Goal: Task Accomplishment & Management: Use online tool/utility

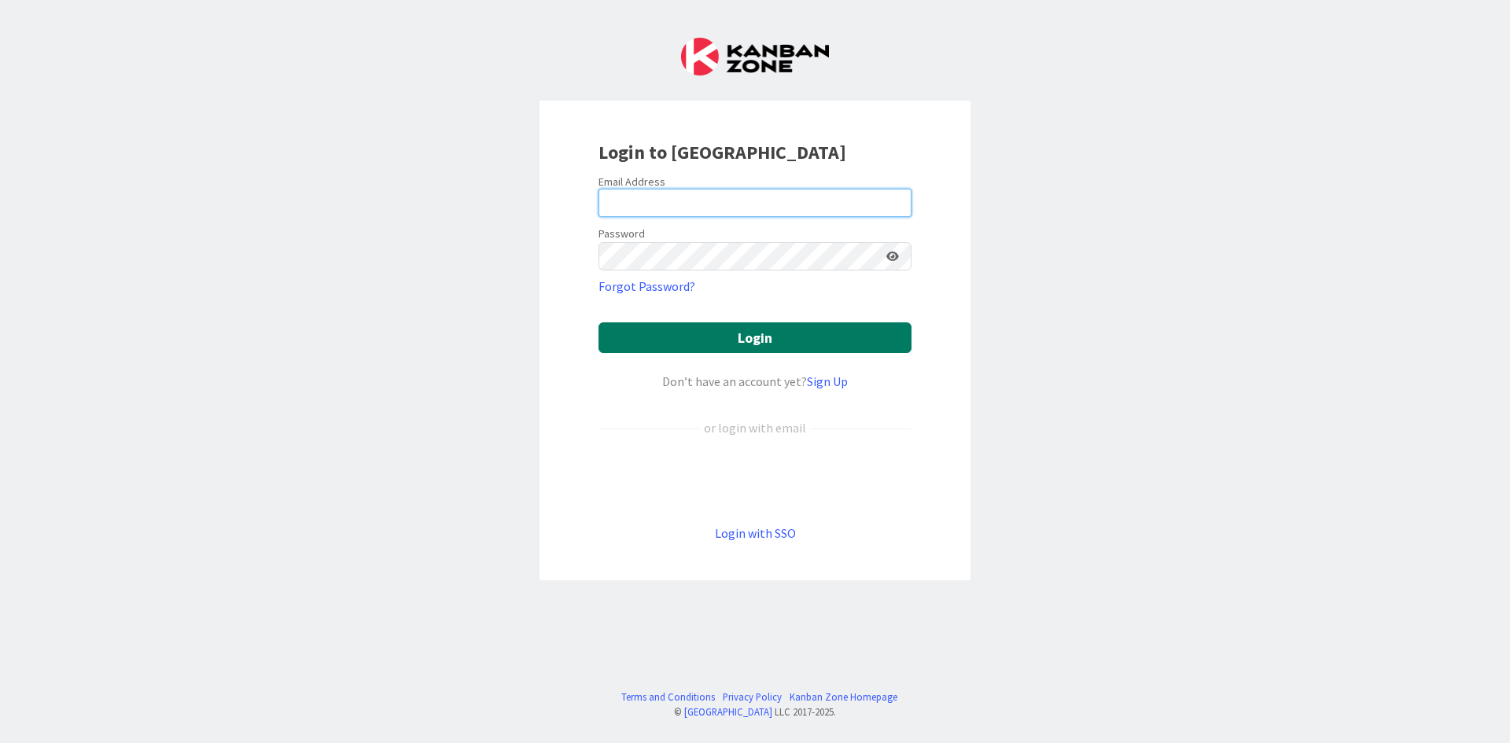
type input "[EMAIL_ADDRESS][DOMAIN_NAME]"
click at [838, 342] on button "Login" at bounding box center [754, 337] width 313 height 31
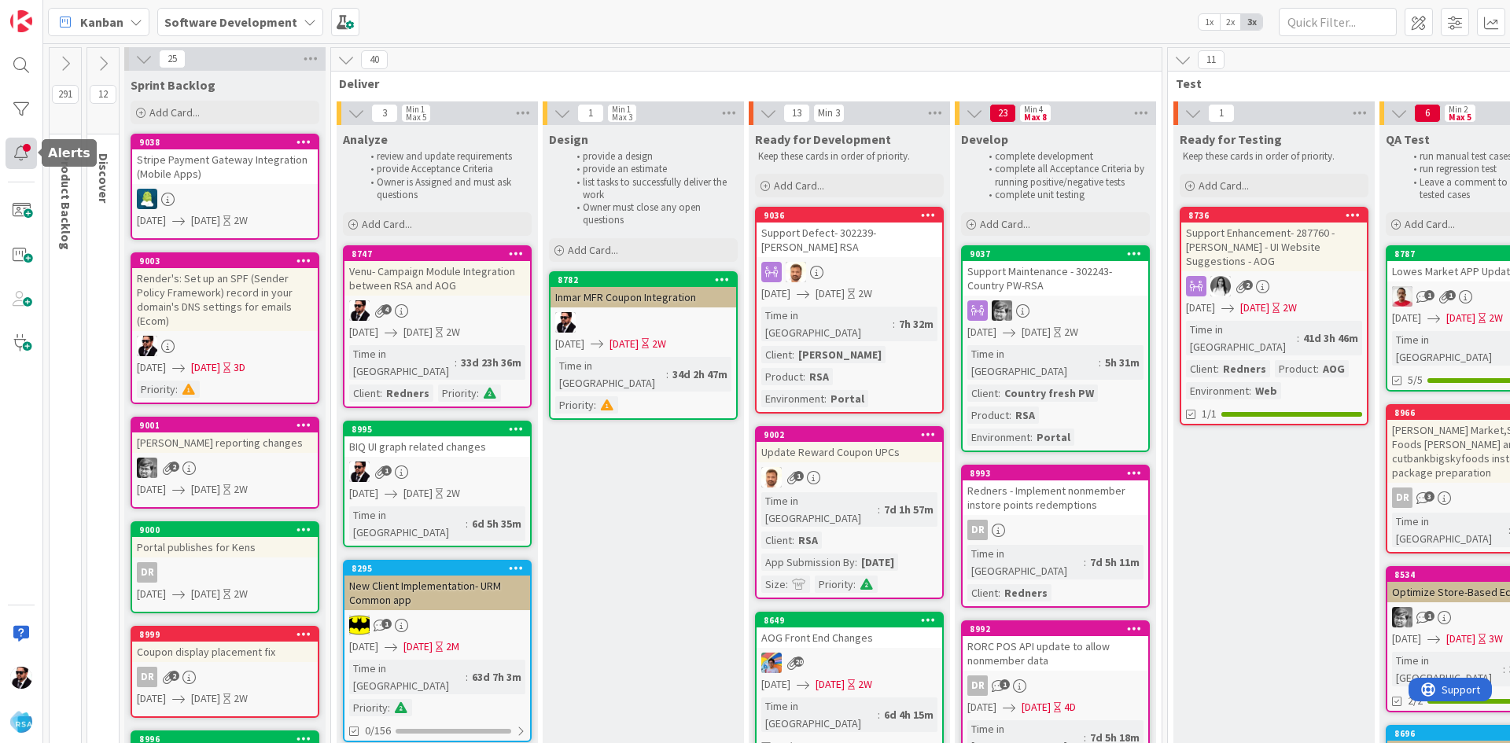
click at [22, 142] on div at bounding box center [21, 153] width 31 height 31
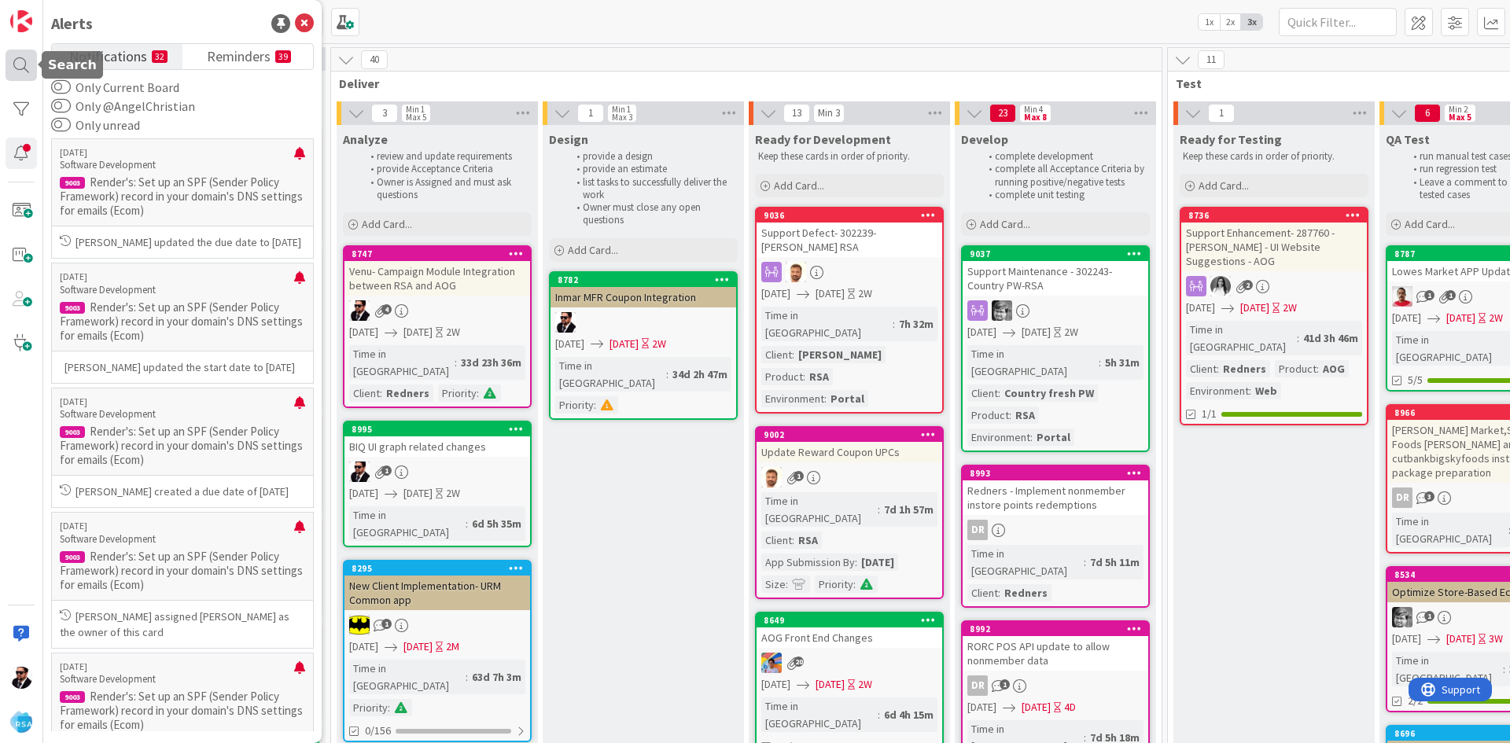
click at [18, 75] on div at bounding box center [21, 65] width 31 height 31
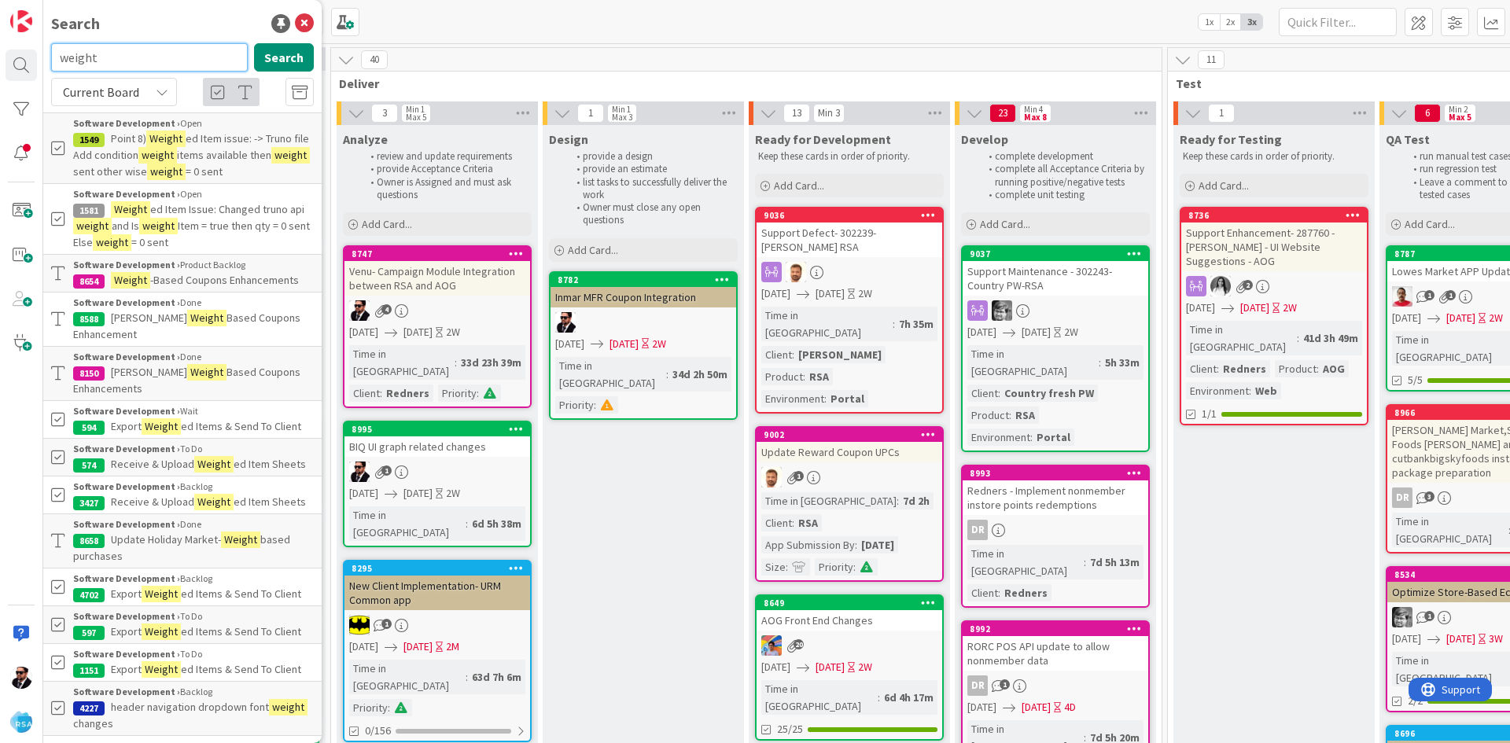
click at [134, 64] on input "weight" at bounding box center [149, 57] width 197 height 28
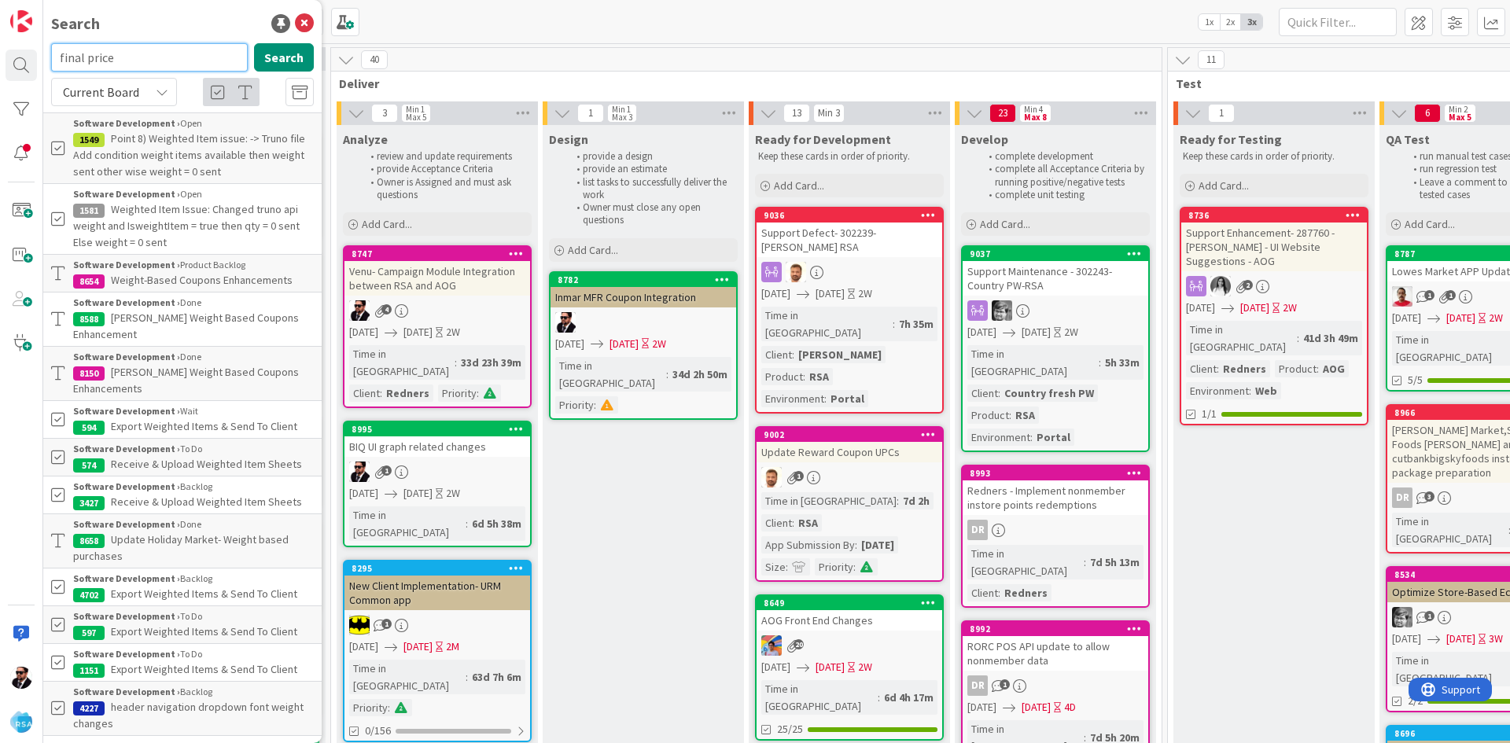
click at [138, 53] on input "final price" at bounding box center [149, 57] width 197 height 28
click at [138, 51] on input "final price" at bounding box center [149, 57] width 197 height 28
click at [138, 50] on input "final price" at bounding box center [149, 57] width 197 height 28
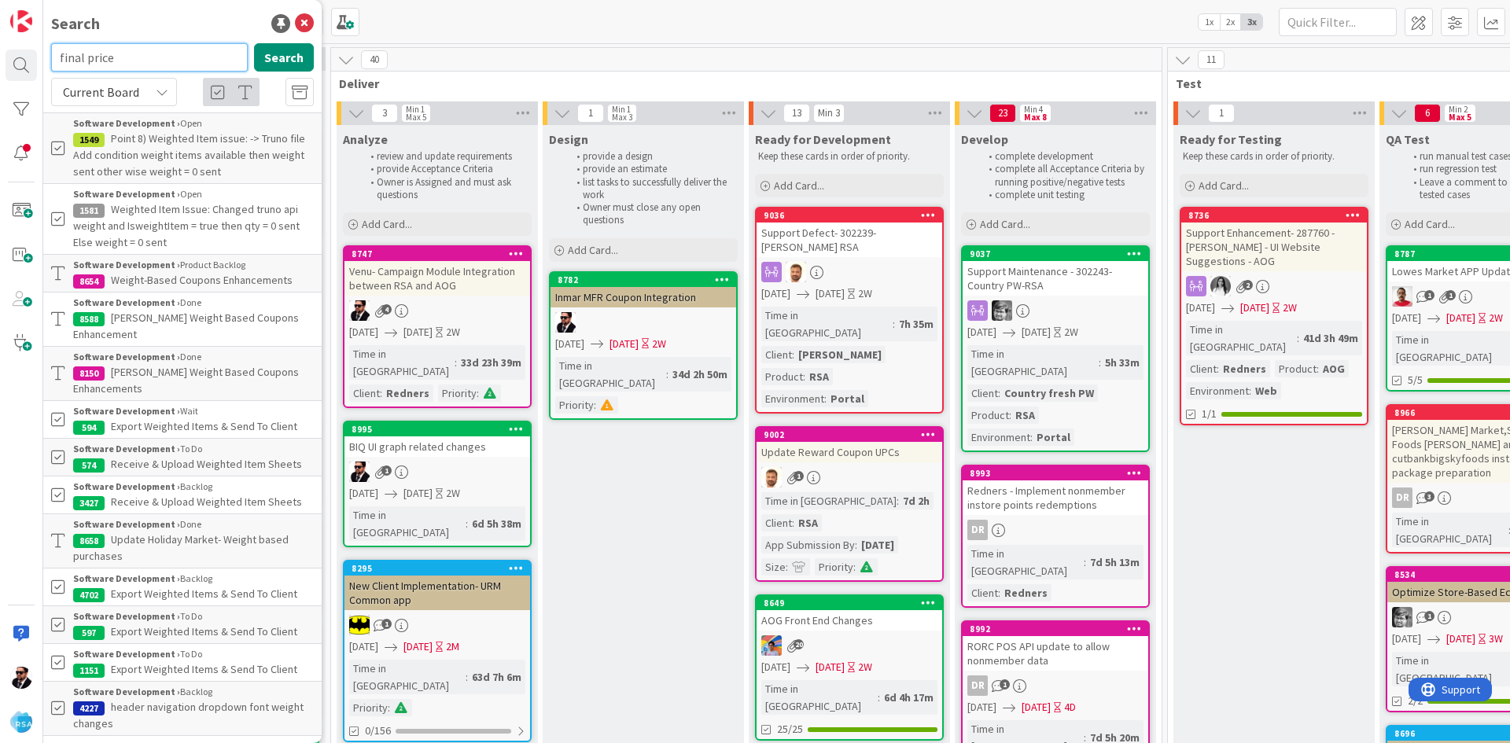
click at [138, 51] on input "final price" at bounding box center [149, 57] width 197 height 28
type input "ECRS"
click at [191, 280] on span "Weight-Based Coupons Enhancements" at bounding box center [202, 280] width 182 height 14
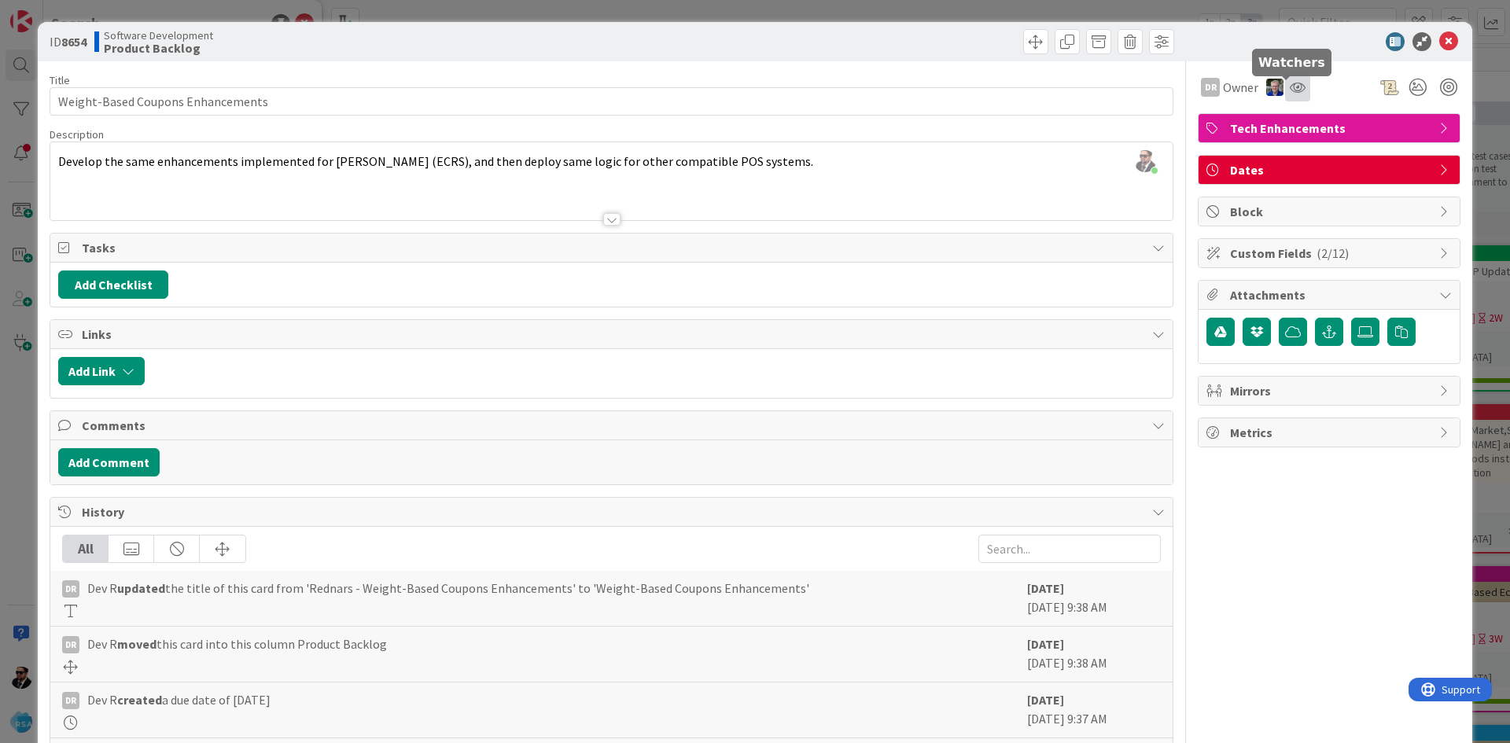
click at [1289, 92] on icon at bounding box center [1297, 87] width 16 height 13
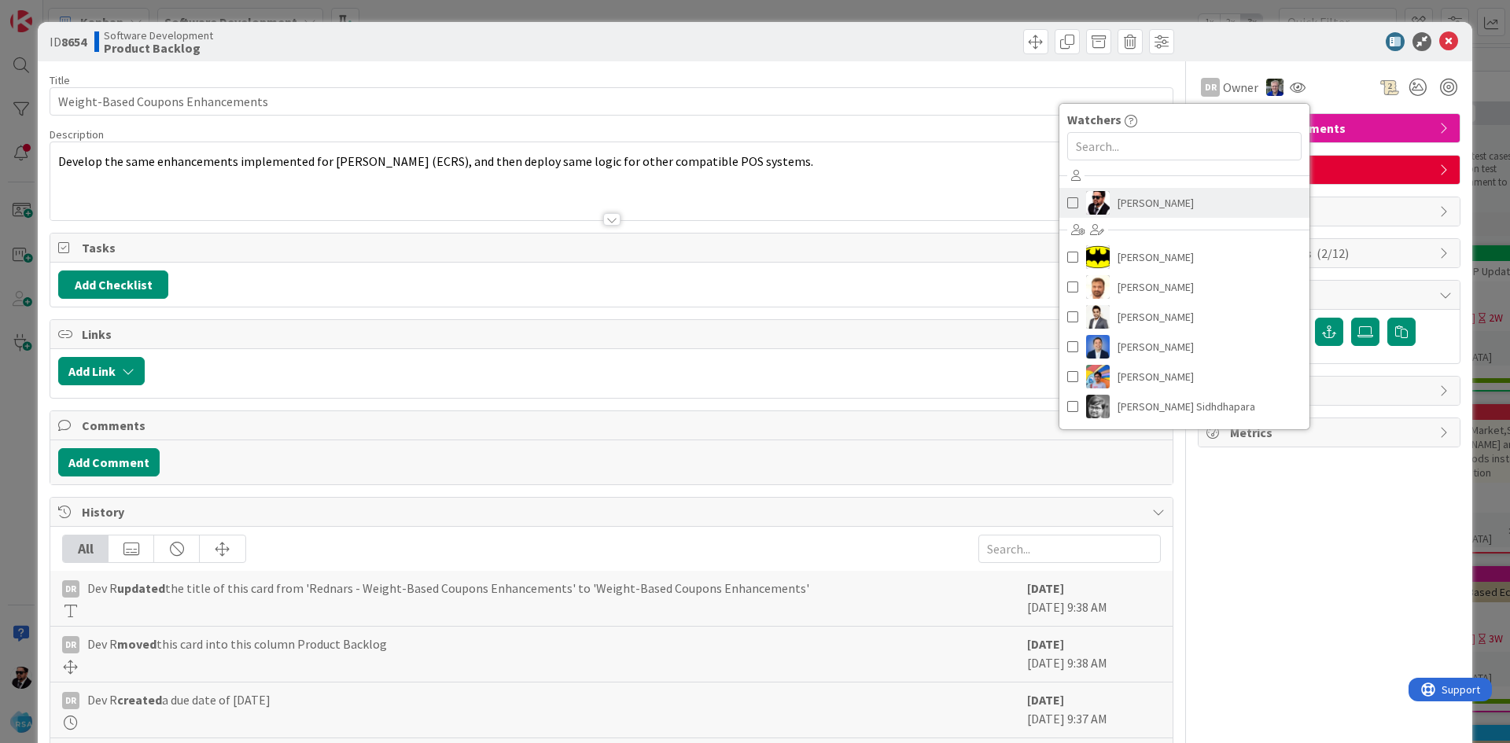
click at [1117, 201] on span "[PERSON_NAME]" at bounding box center [1155, 203] width 76 height 24
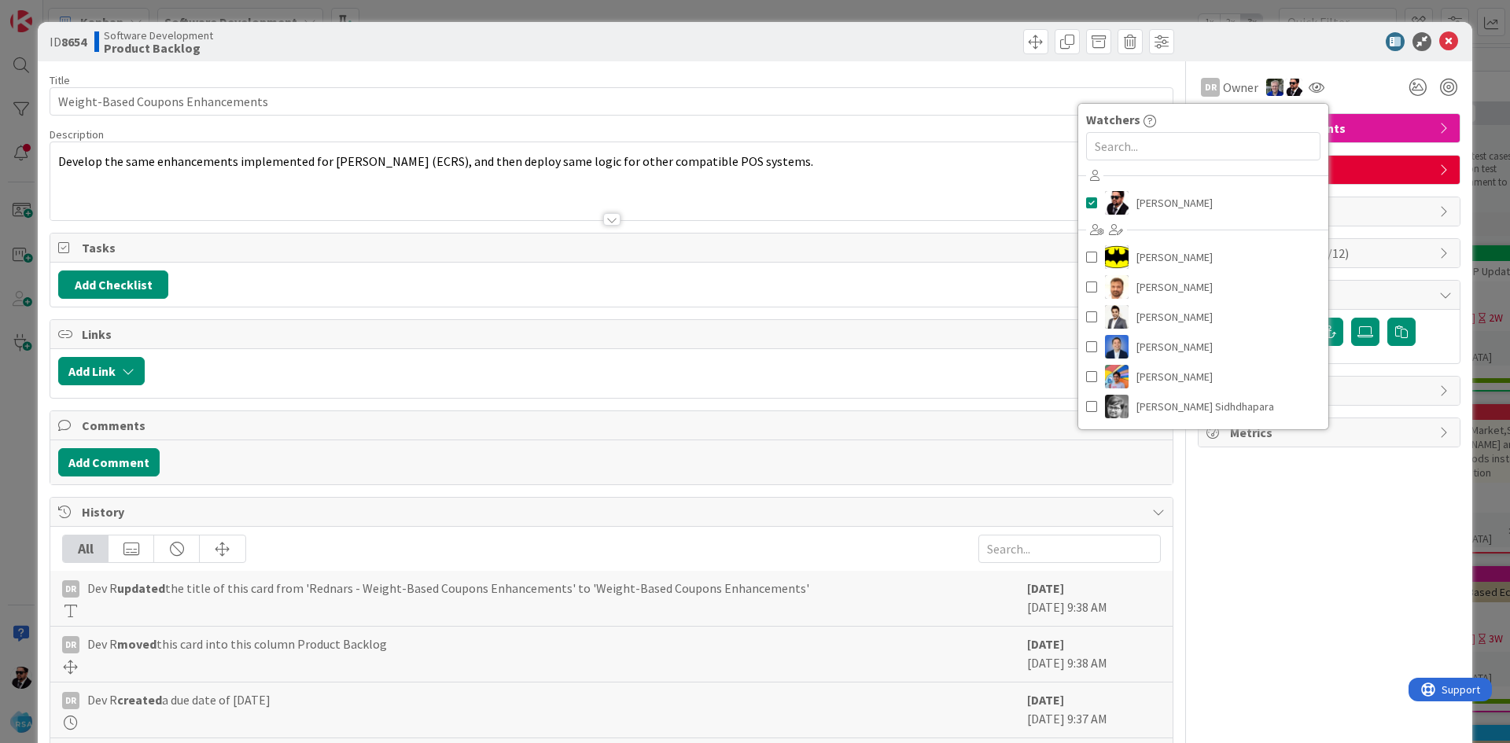
click at [1334, 587] on div "DR Owner Watchers [PERSON_NAME] [PERSON_NAME] [PERSON_NAME] [PERSON_NAME] [PERS…" at bounding box center [1328, 472] width 263 height 823
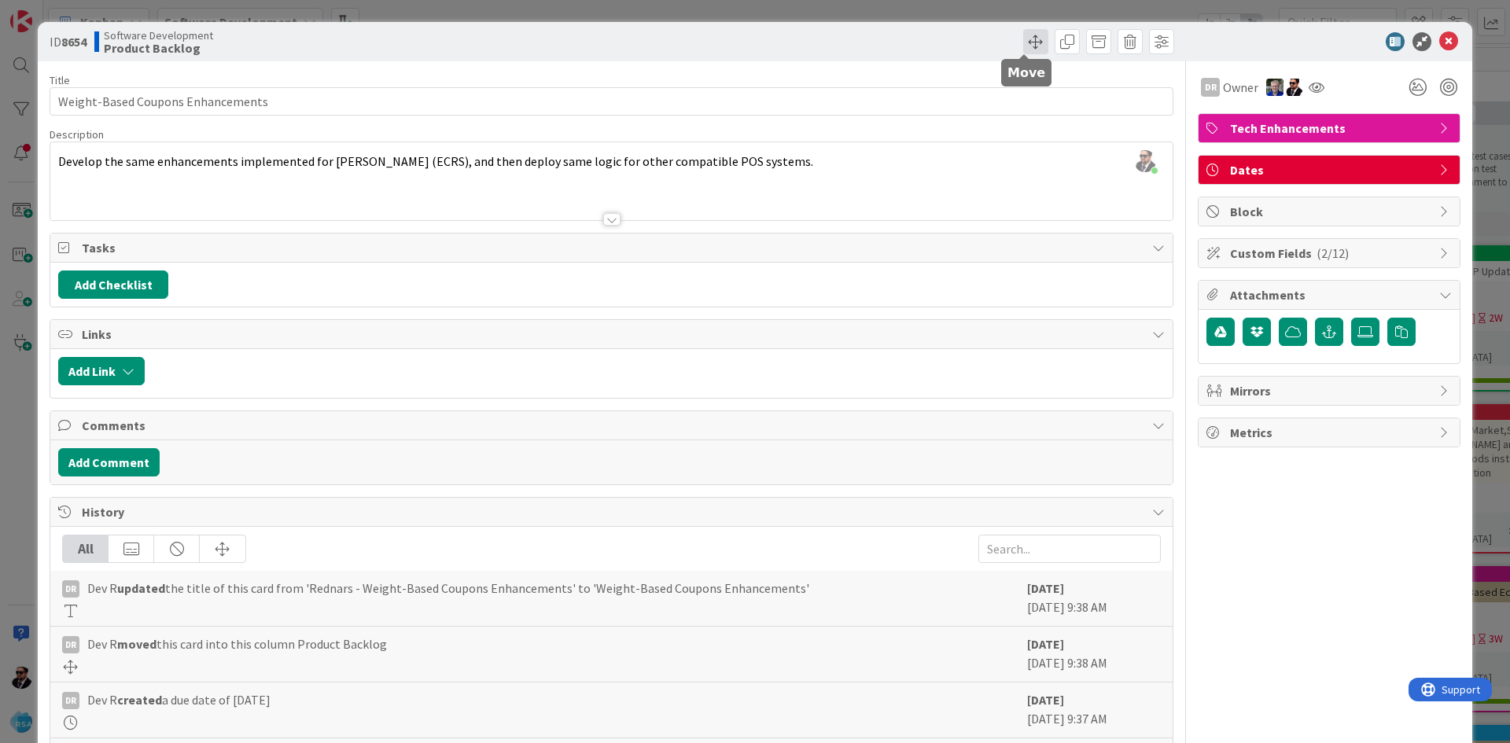
click at [1028, 46] on span at bounding box center [1035, 41] width 25 height 25
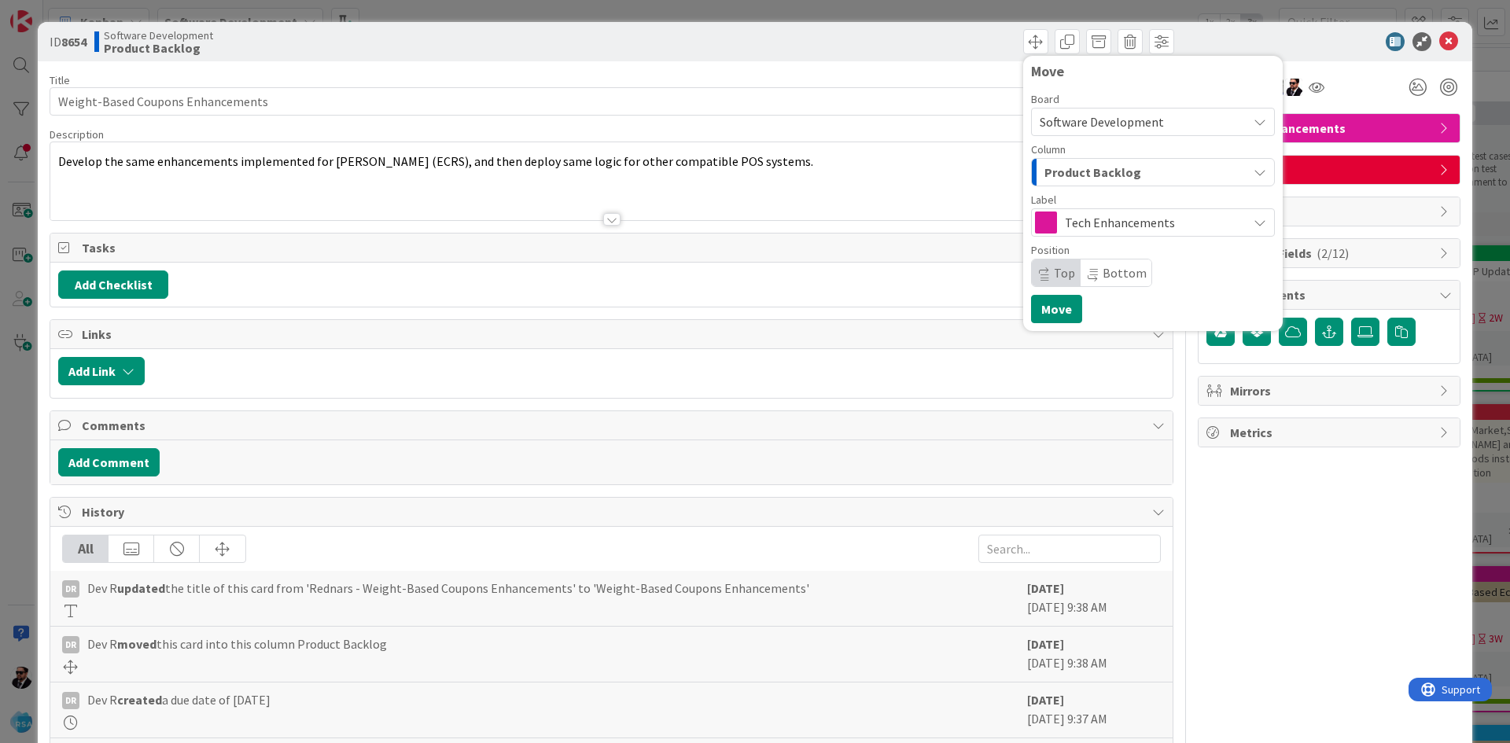
click at [1101, 180] on span "Product Backlog" at bounding box center [1092, 172] width 97 height 20
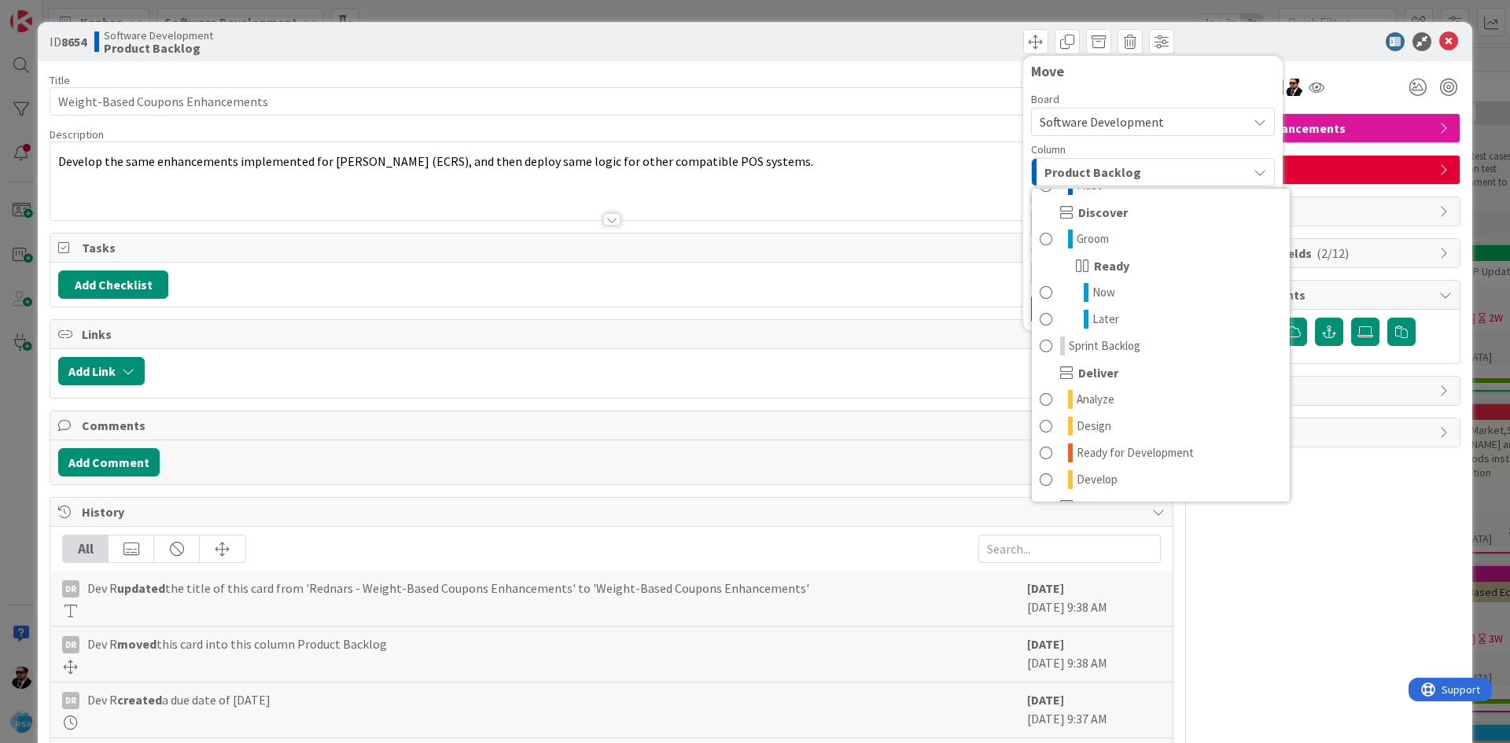
scroll to position [134, 0]
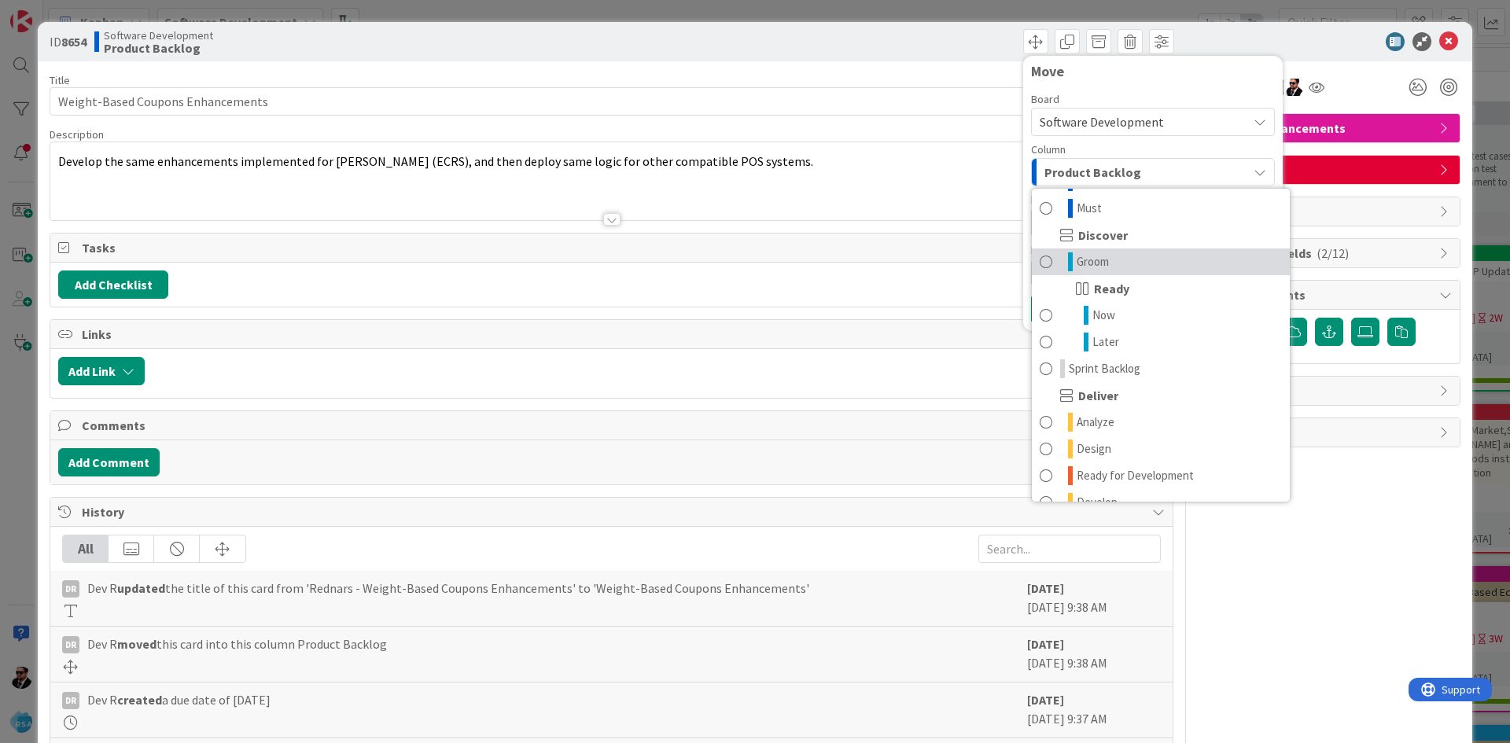
click at [1080, 270] on span "Groom" at bounding box center [1092, 261] width 32 height 19
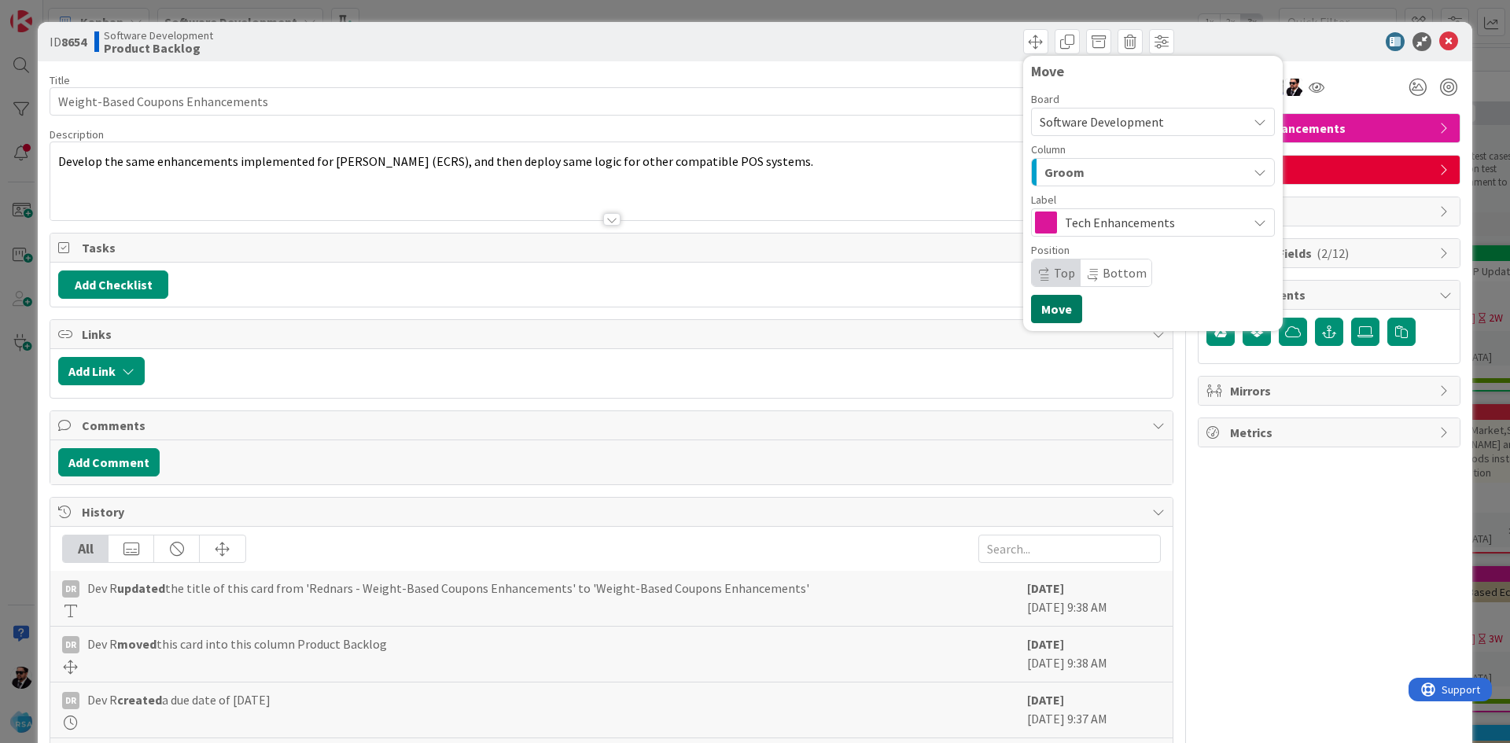
click at [1050, 312] on button "Move" at bounding box center [1056, 309] width 51 height 28
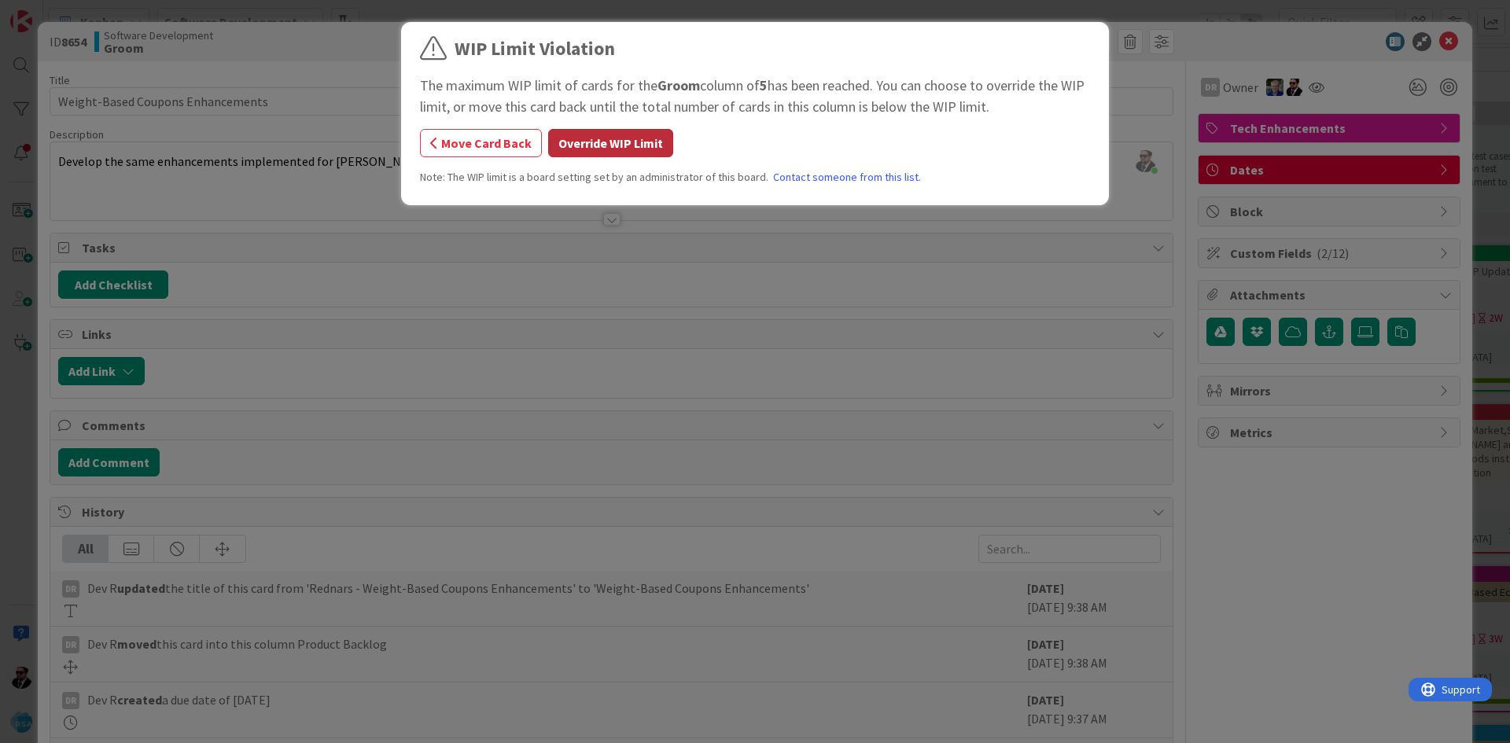
click at [584, 139] on button "Override WIP Limit" at bounding box center [610, 143] width 125 height 28
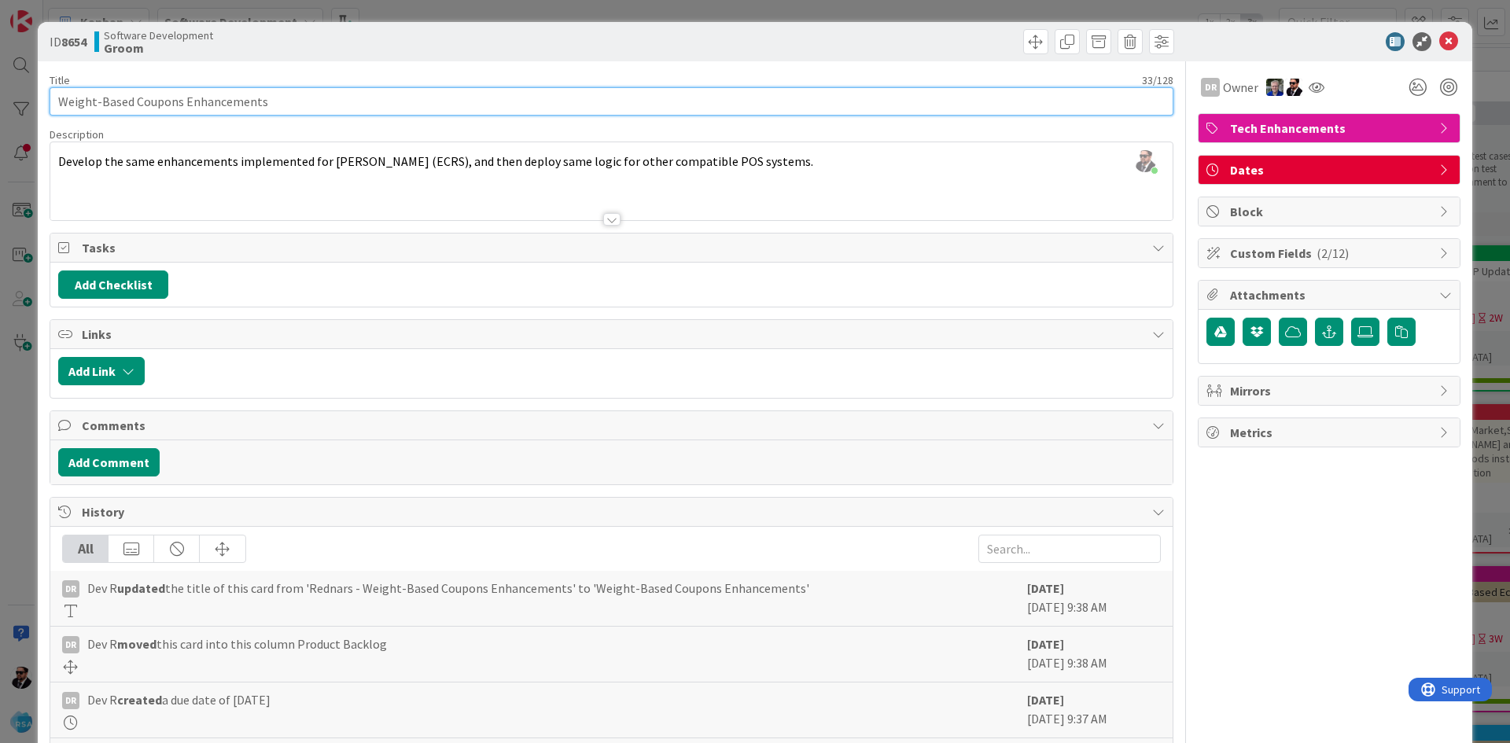
click at [637, 94] on input "Weight-Based Coupons Enhancements" at bounding box center [612, 101] width 1124 height 28
click at [133, 100] on input "Weight-Based Coupons Enhancements" at bounding box center [612, 101] width 1124 height 28
type input "Weight-Based and Final Price Coupons Enhancements"
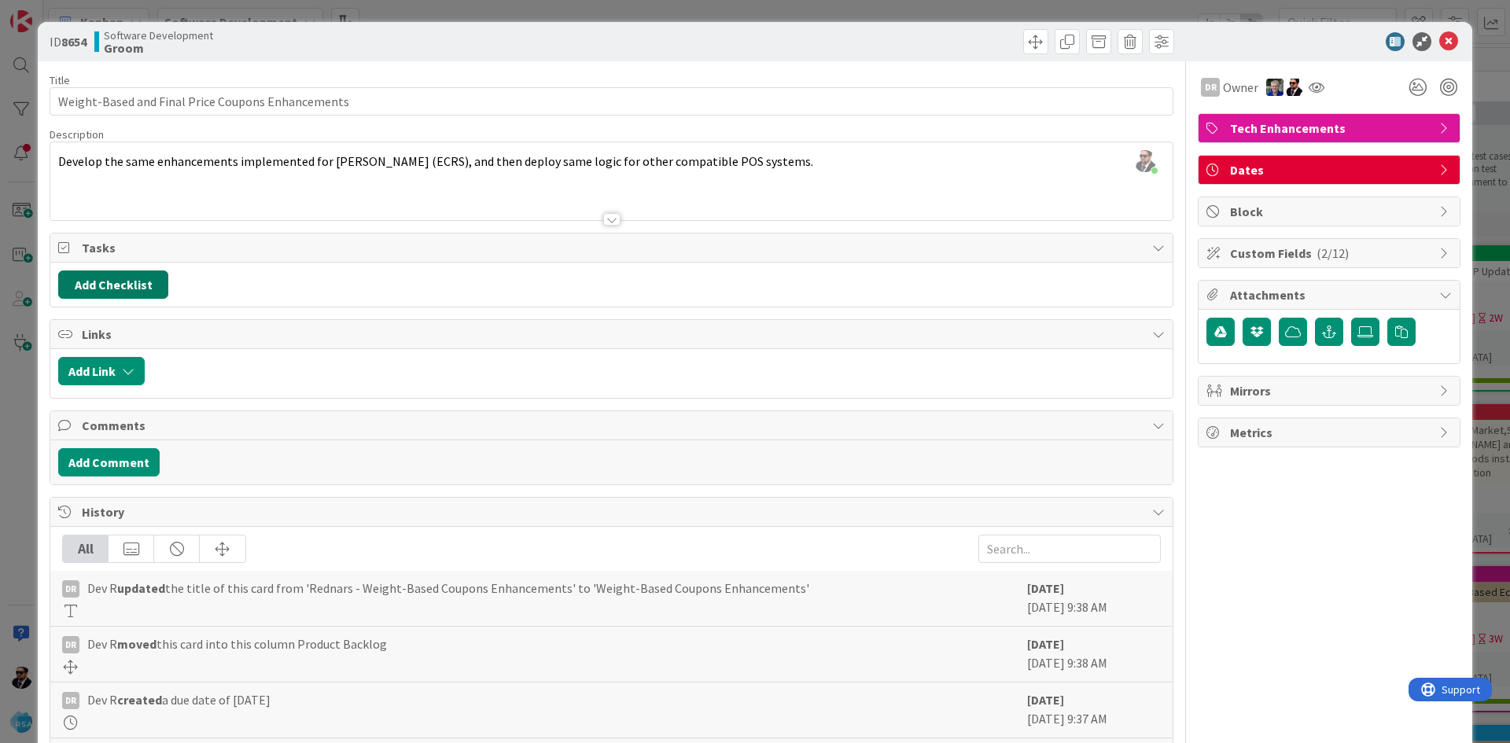
click at [126, 275] on button "Add Checklist" at bounding box center [113, 284] width 110 height 28
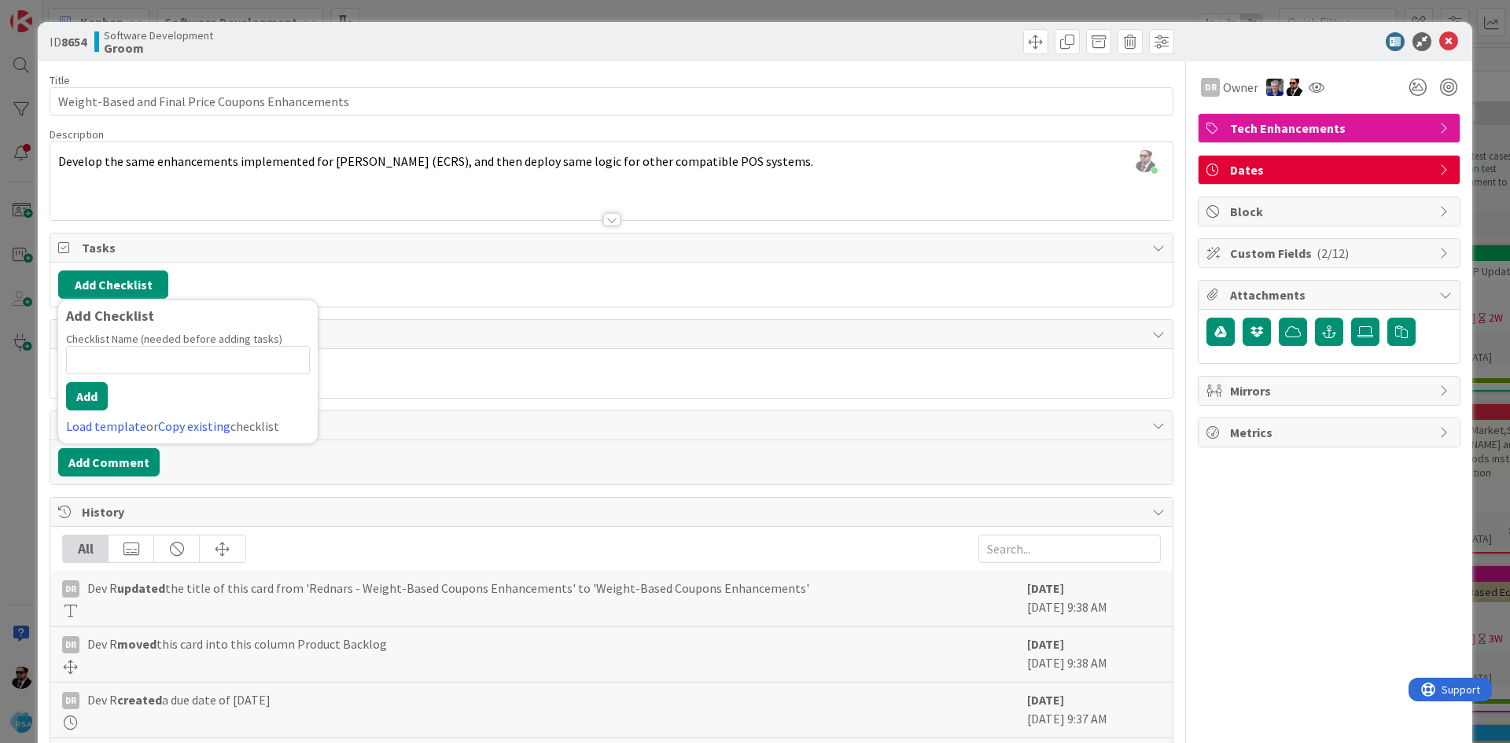
click at [163, 355] on input at bounding box center [188, 360] width 244 height 28
type input "POS List"
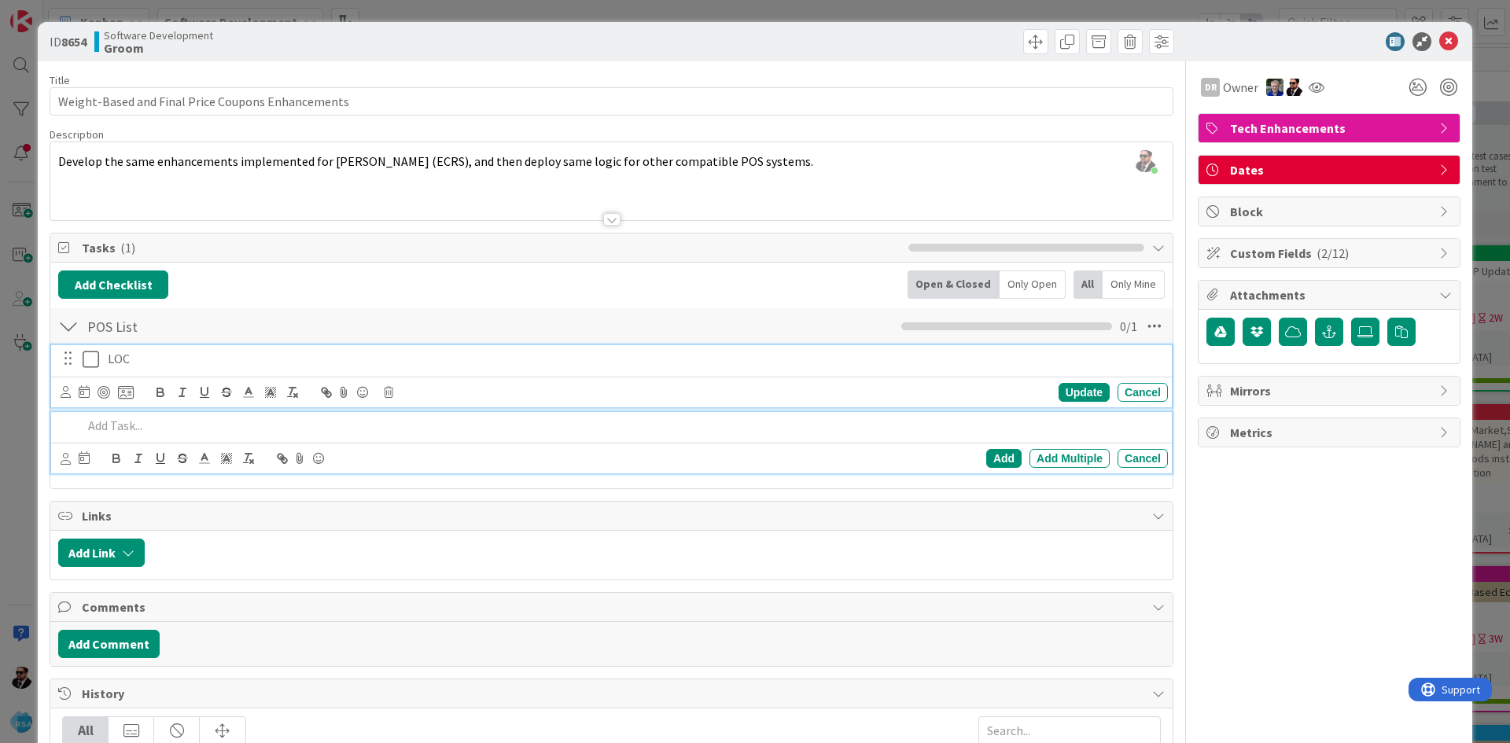
click at [158, 352] on p "LOC" at bounding box center [635, 359] width 1054 height 18
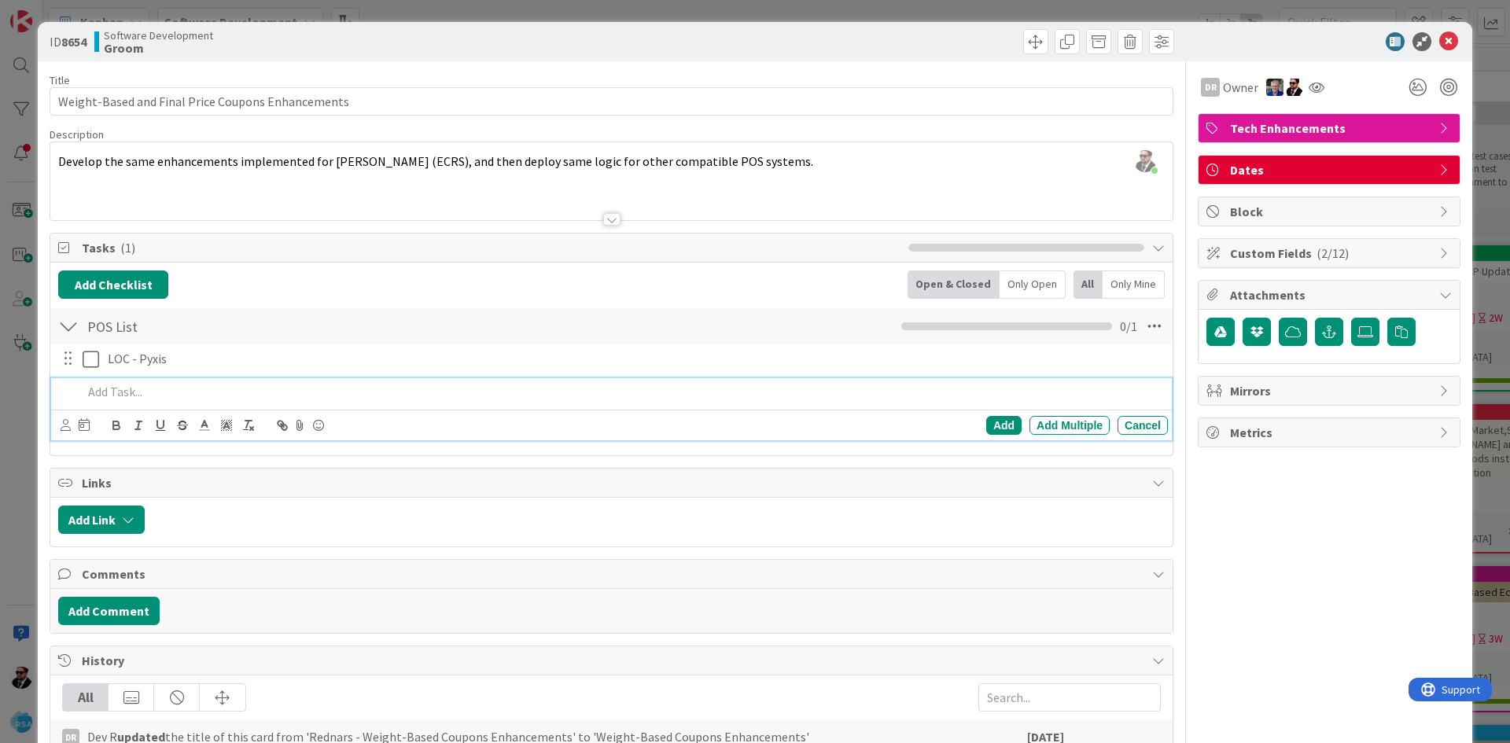
click at [140, 381] on div at bounding box center [621, 392] width 1091 height 28
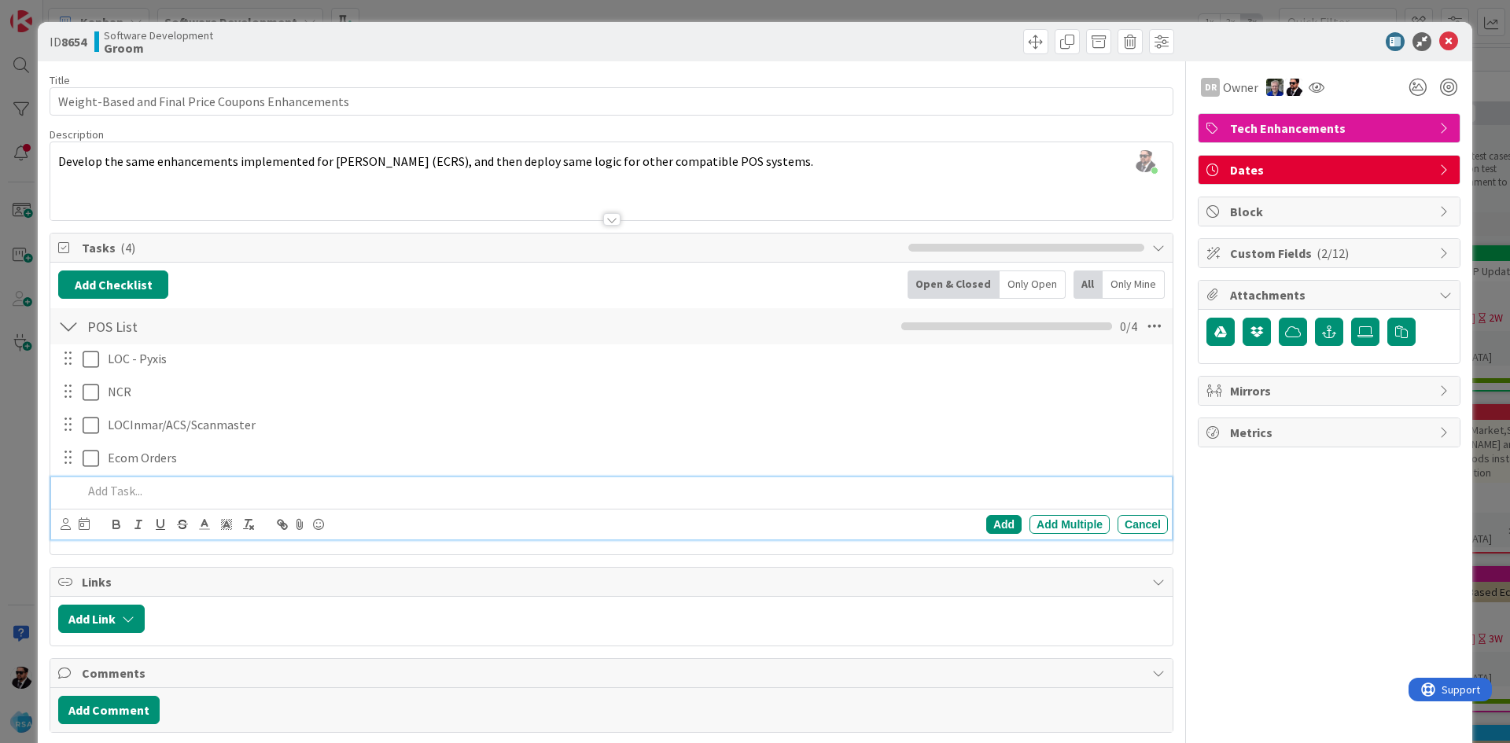
click at [1350, 631] on div "DR Owner Watchers [PERSON_NAME] [PERSON_NAME] [PERSON_NAME] [PERSON_NAME] [PERS…" at bounding box center [1328, 596] width 263 height 1071
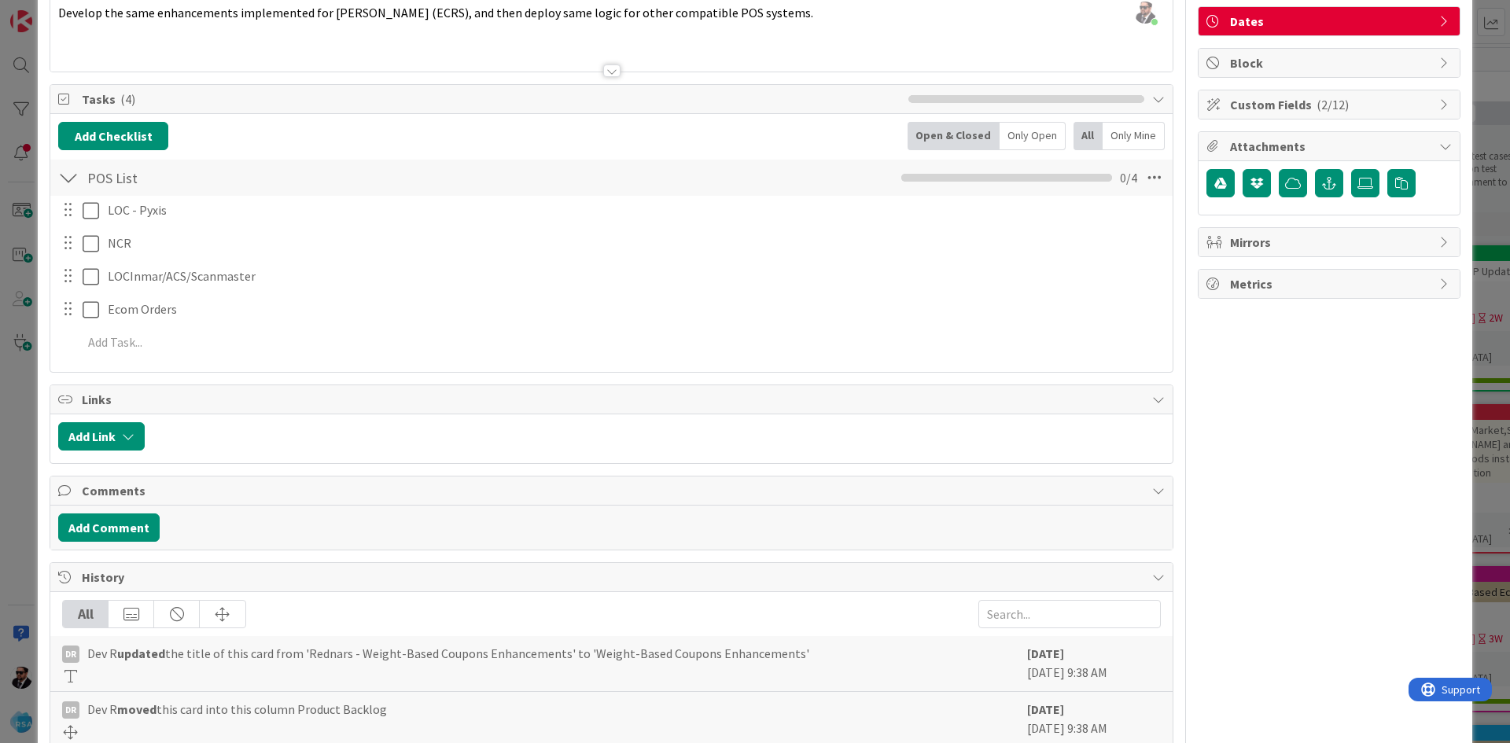
scroll to position [0, 0]
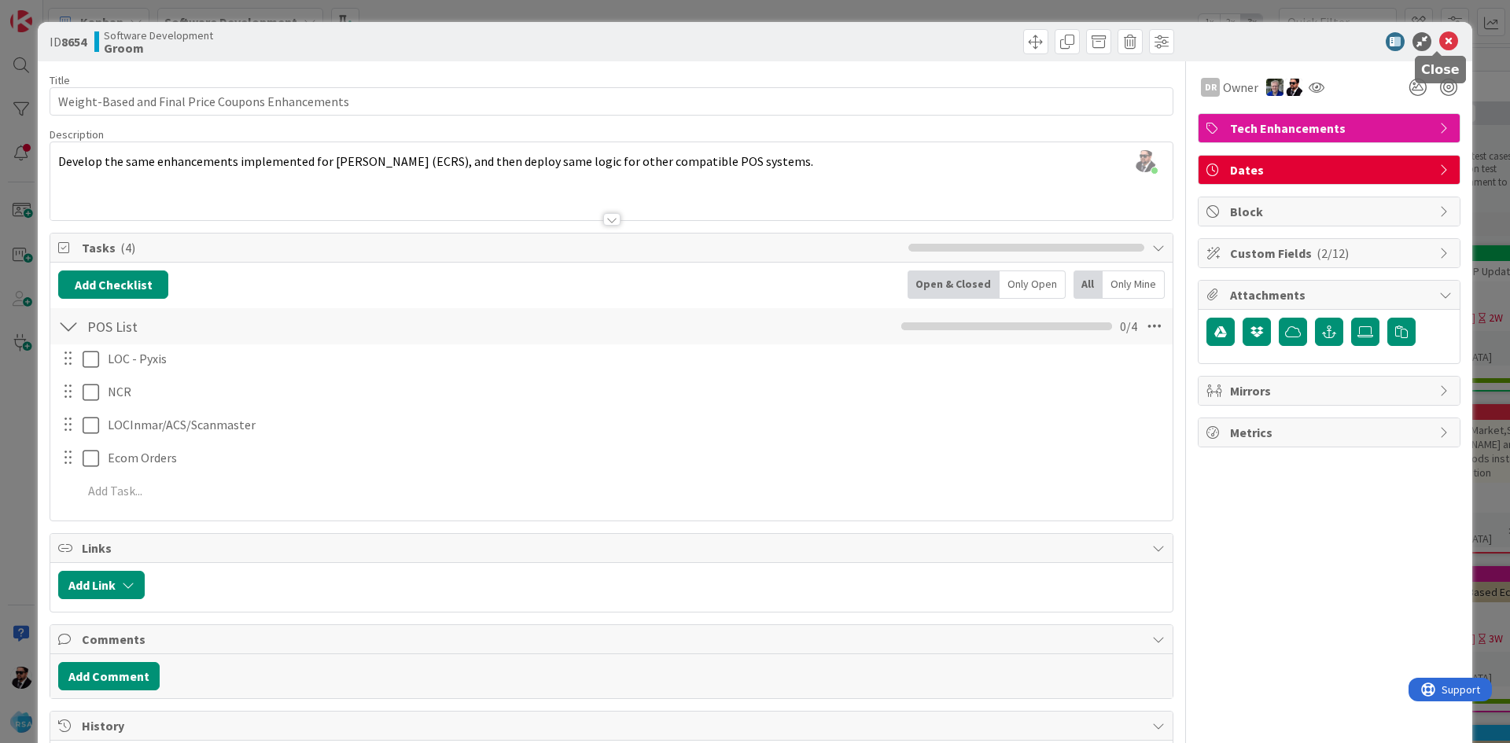
click at [1439, 42] on icon at bounding box center [1448, 41] width 19 height 19
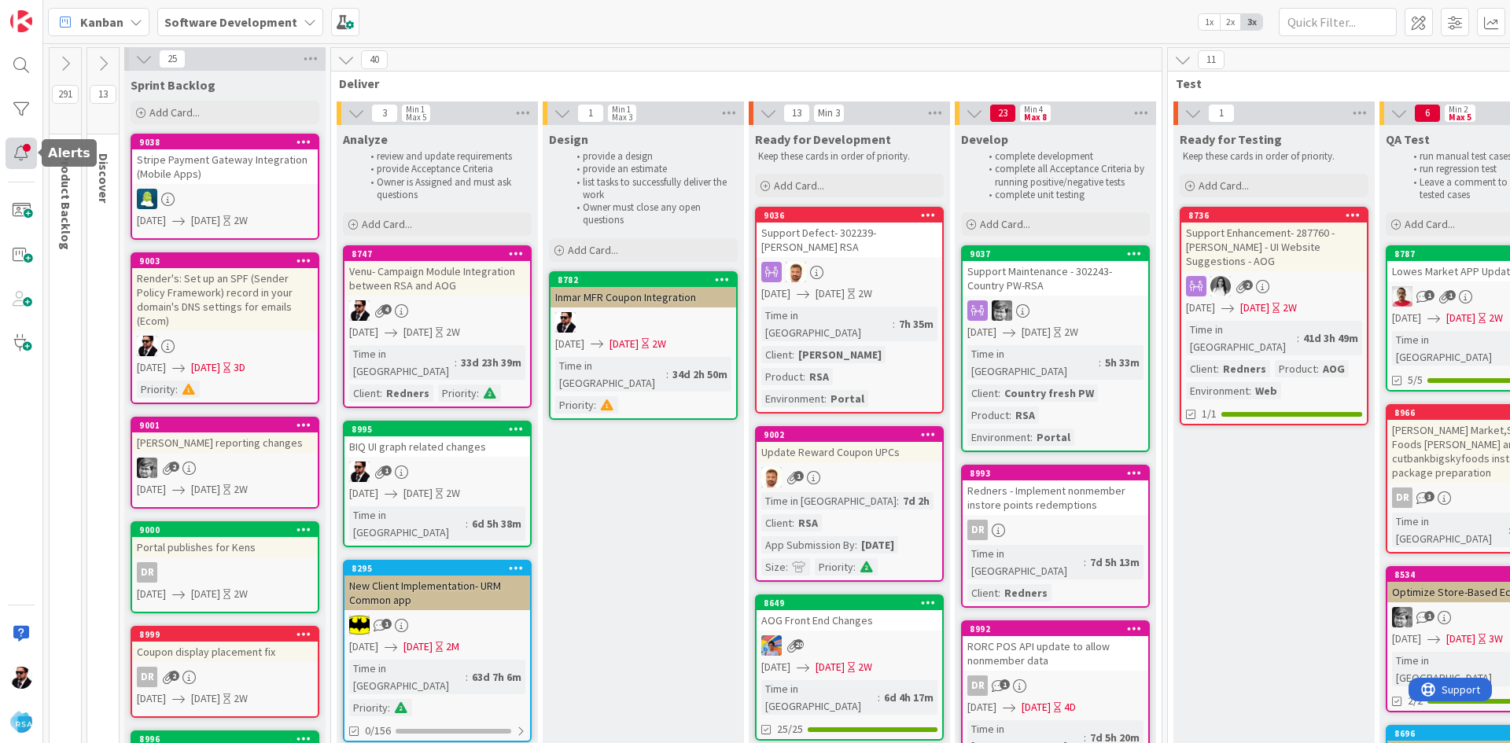
click at [29, 160] on div at bounding box center [21, 153] width 31 height 31
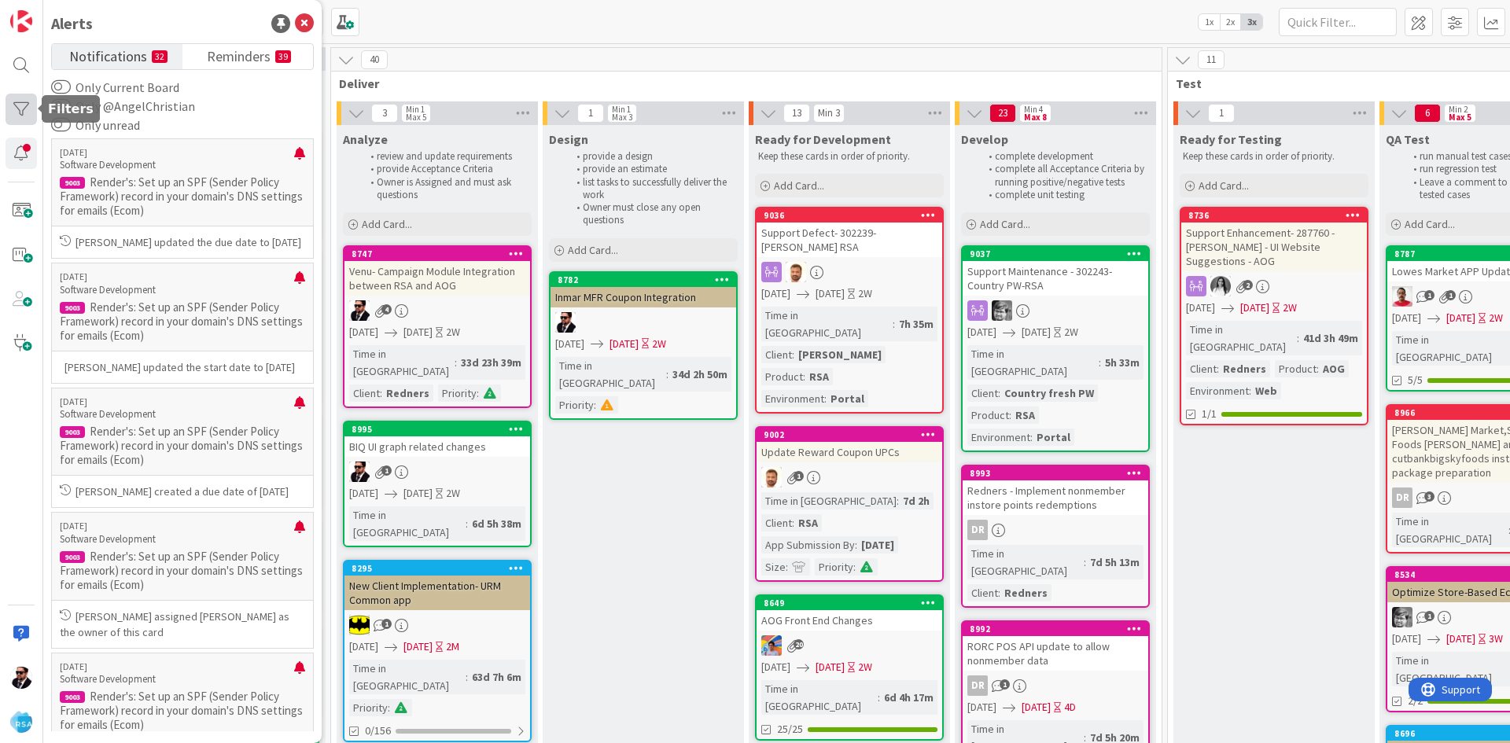
click at [27, 117] on div at bounding box center [21, 109] width 31 height 31
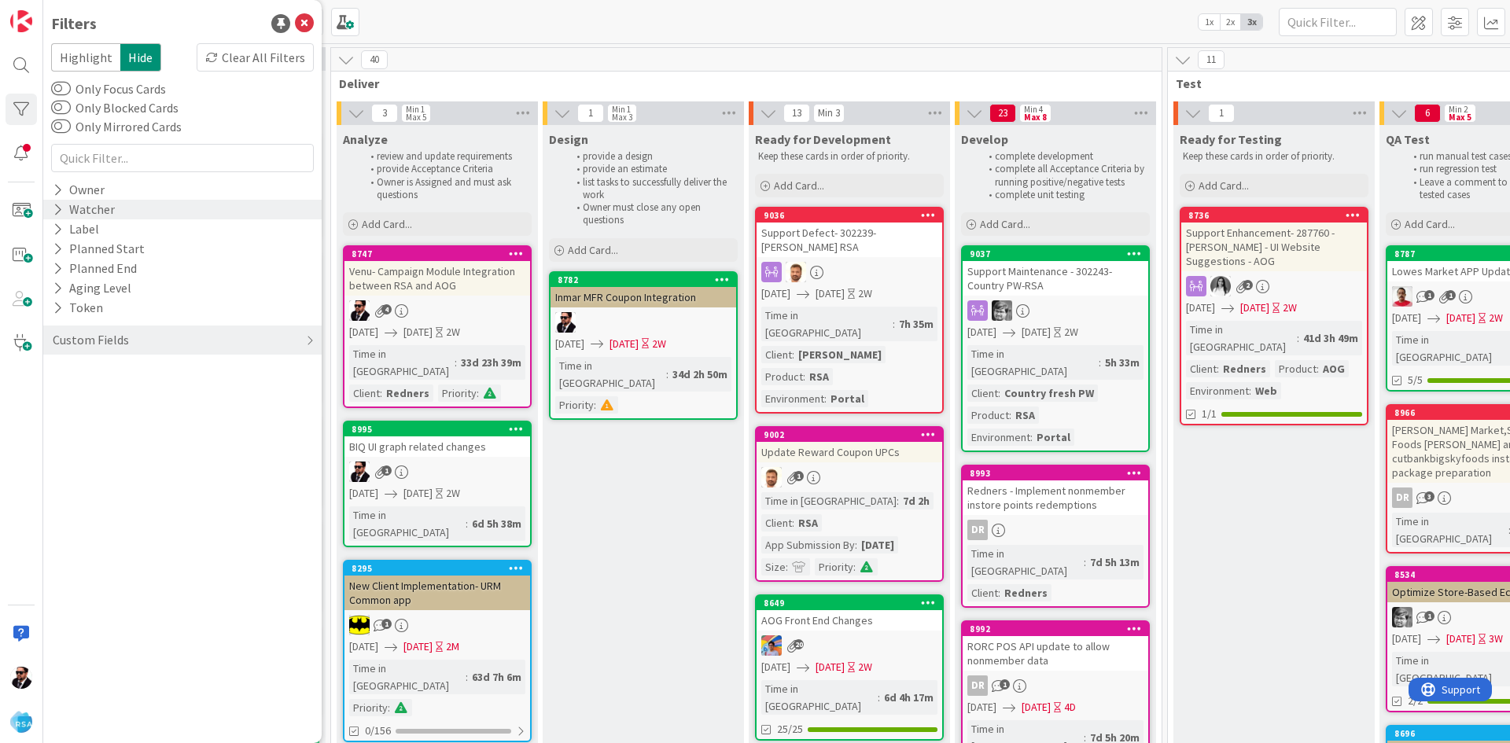
click at [51, 204] on div "Watcher" at bounding box center [182, 210] width 278 height 20
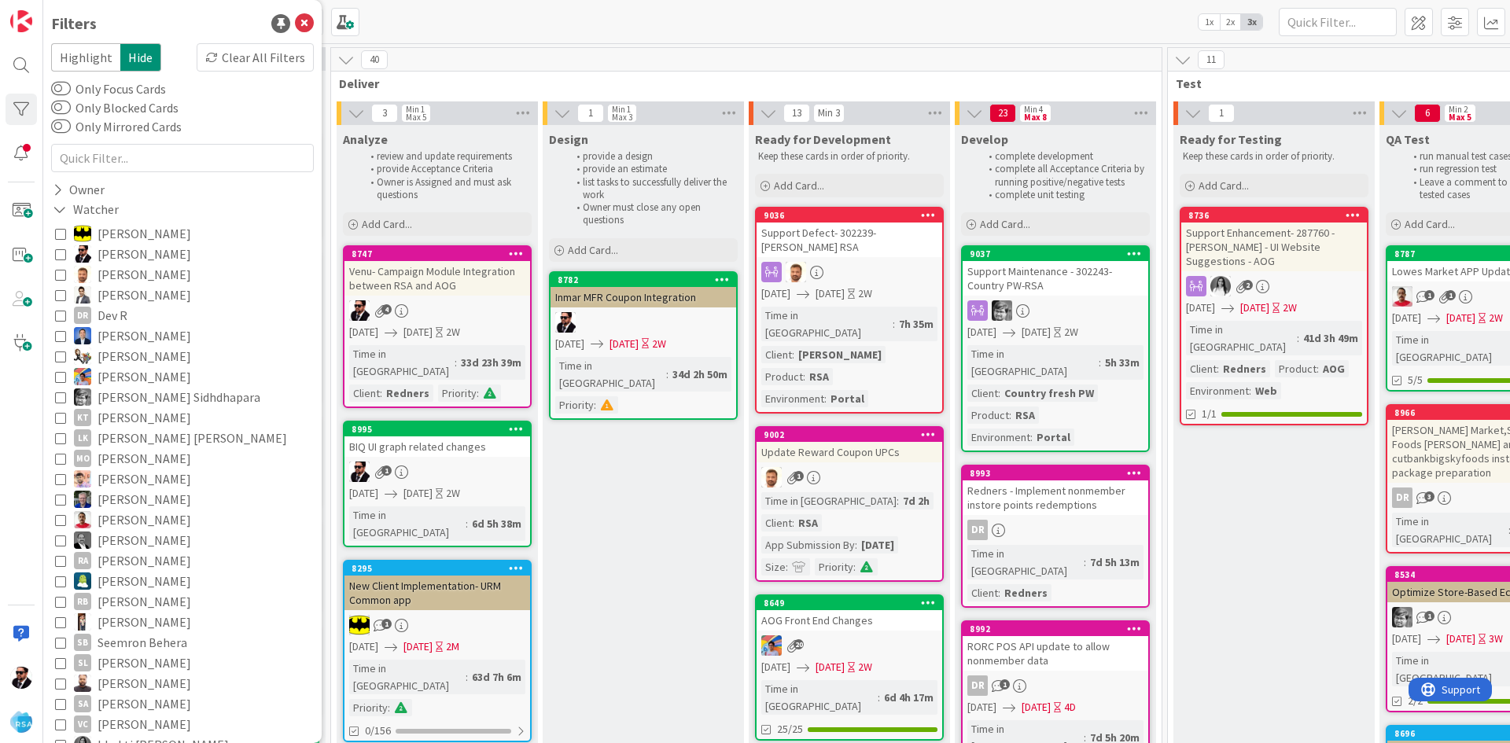
click at [64, 259] on icon at bounding box center [60, 253] width 11 height 11
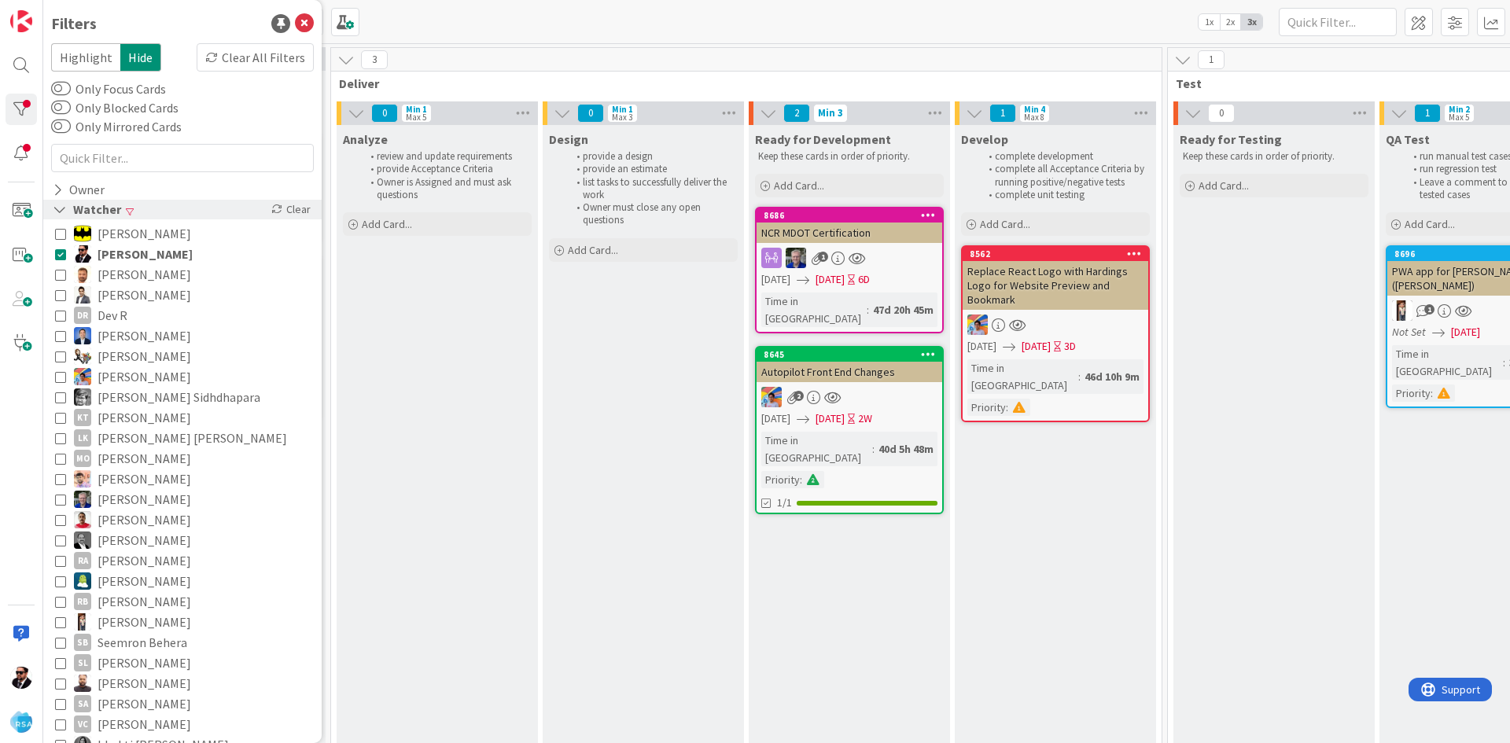
click at [66, 206] on icon at bounding box center [60, 209] width 14 height 13
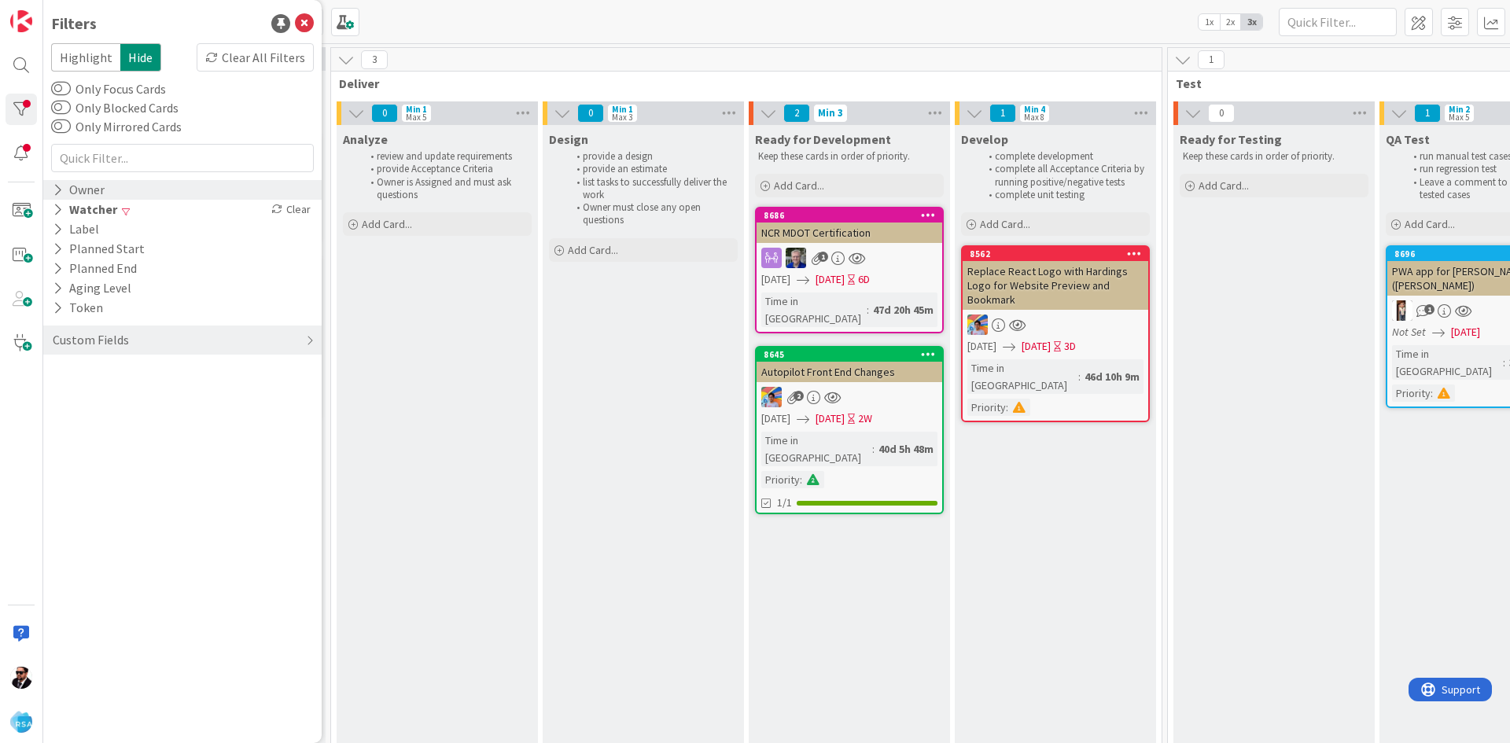
click at [66, 189] on div "Owner" at bounding box center [78, 190] width 55 height 20
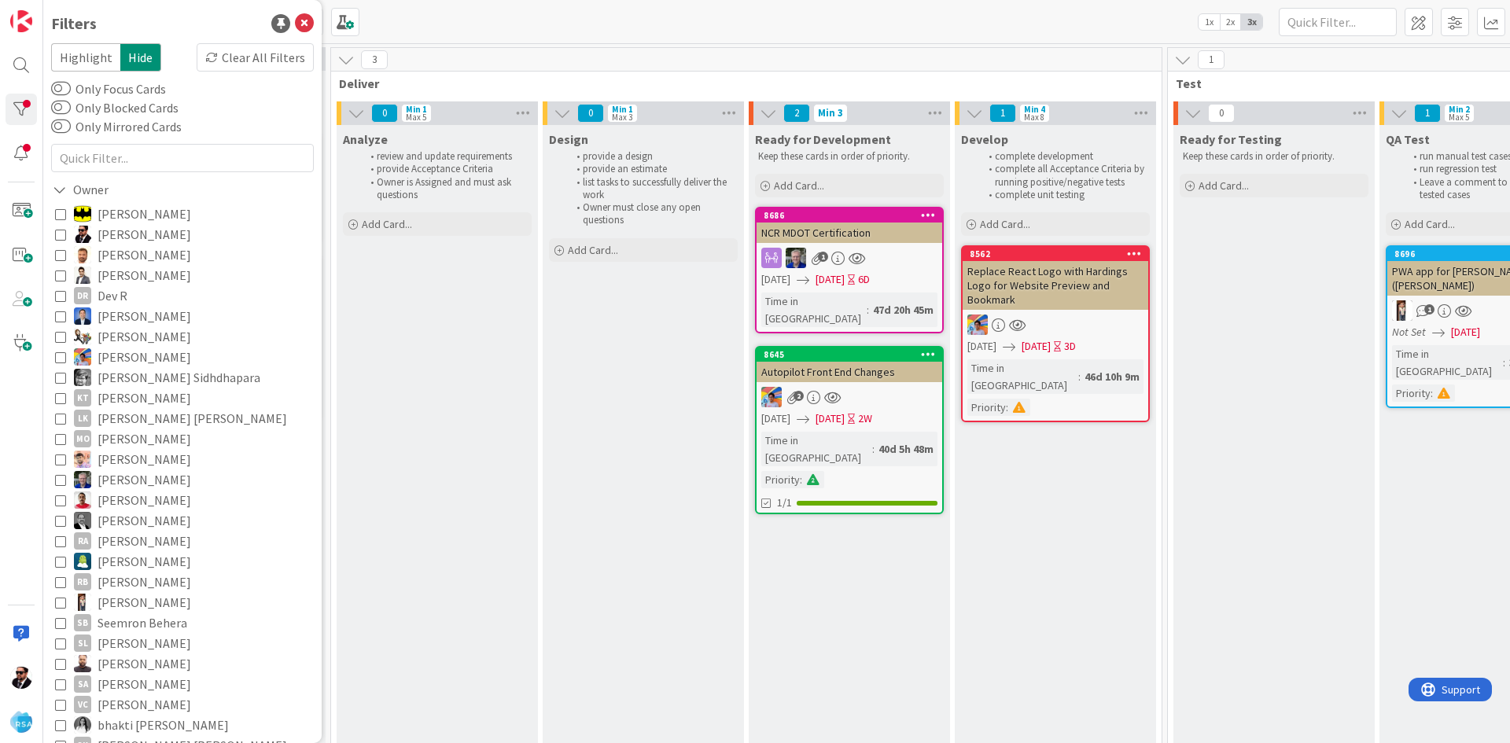
click at [58, 234] on icon at bounding box center [60, 234] width 11 height 11
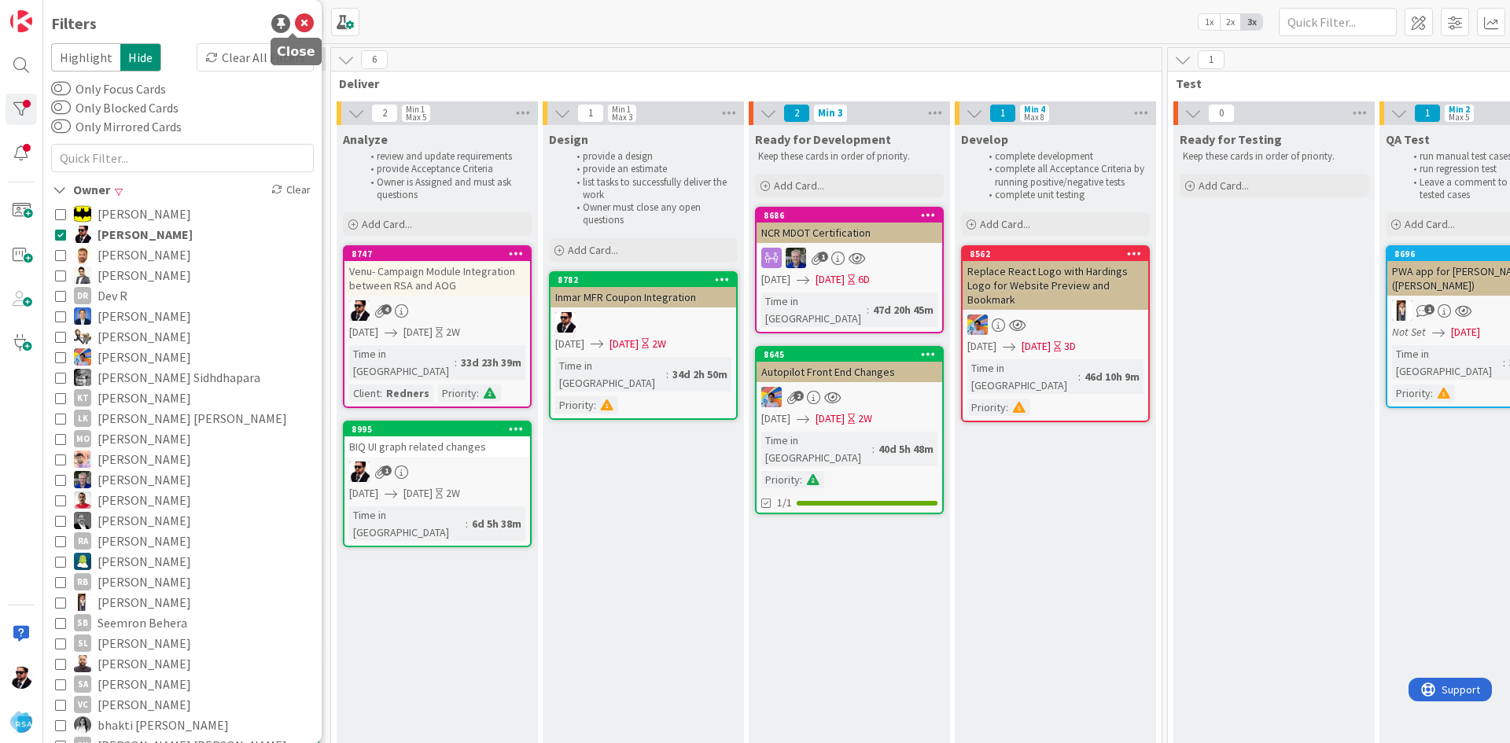
click at [298, 29] on icon at bounding box center [304, 23] width 19 height 19
